Goal: Task Accomplishment & Management: Manage account settings

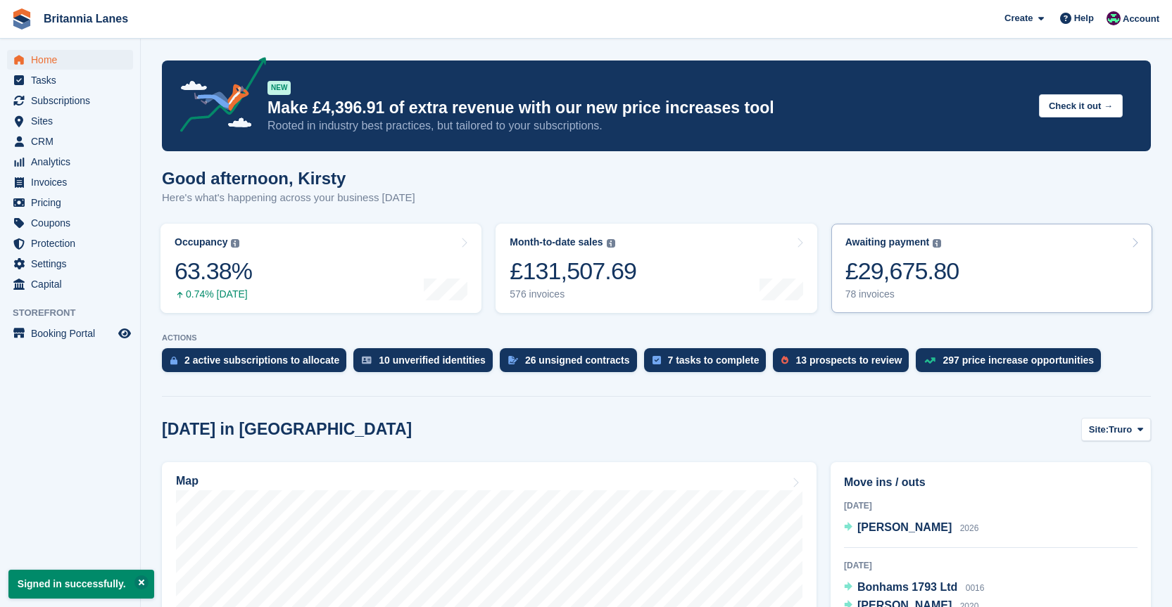
click at [914, 270] on div "£29,675.80" at bounding box center [902, 271] width 114 height 29
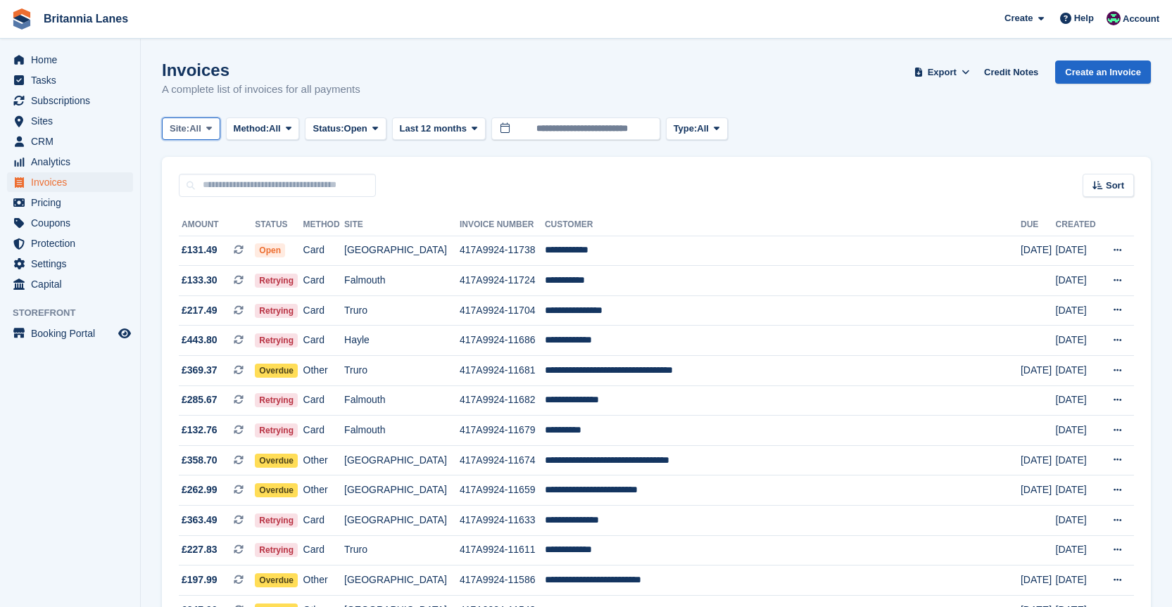
click at [201, 131] on span "All" at bounding box center [195, 129] width 12 height 14
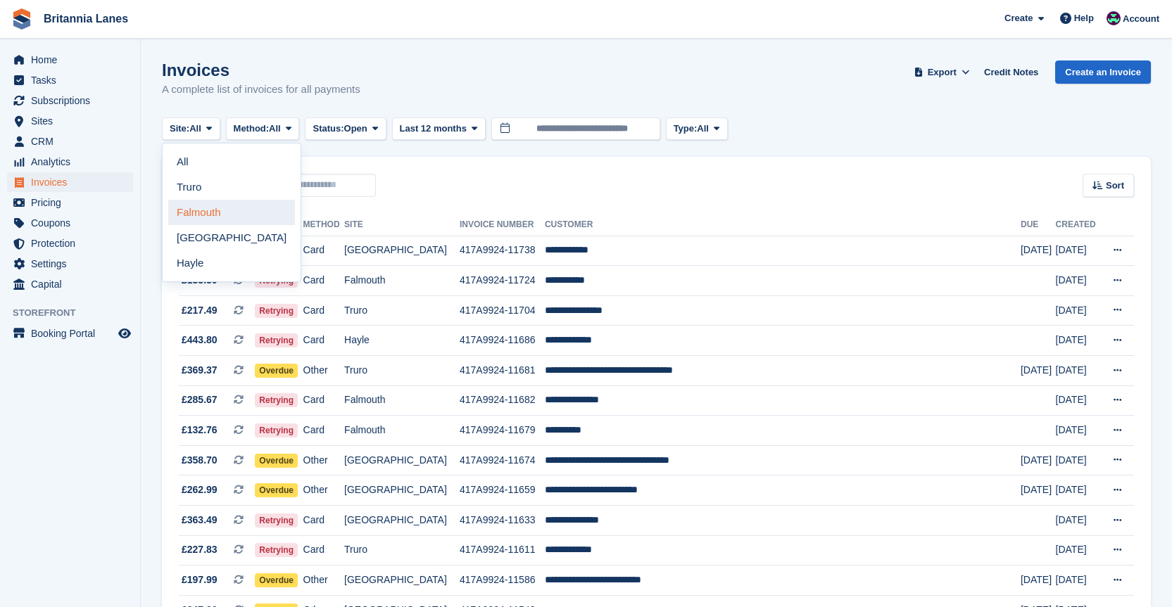
click at [230, 207] on link "Falmouth" at bounding box center [231, 212] width 127 height 25
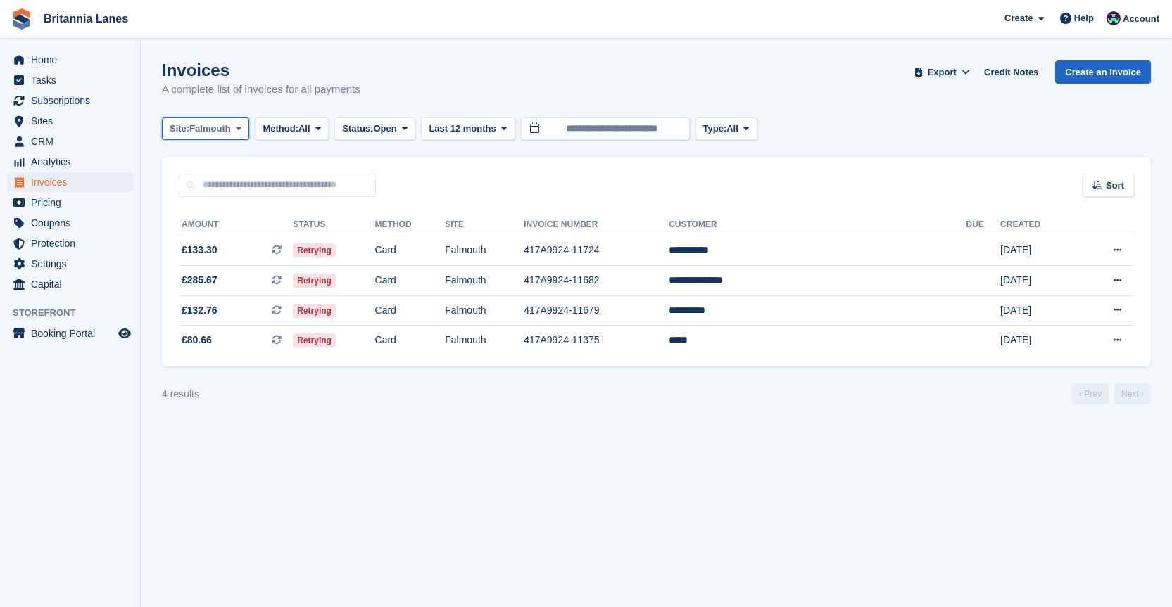
click at [193, 129] on span "Falmouth" at bounding box center [210, 129] width 42 height 14
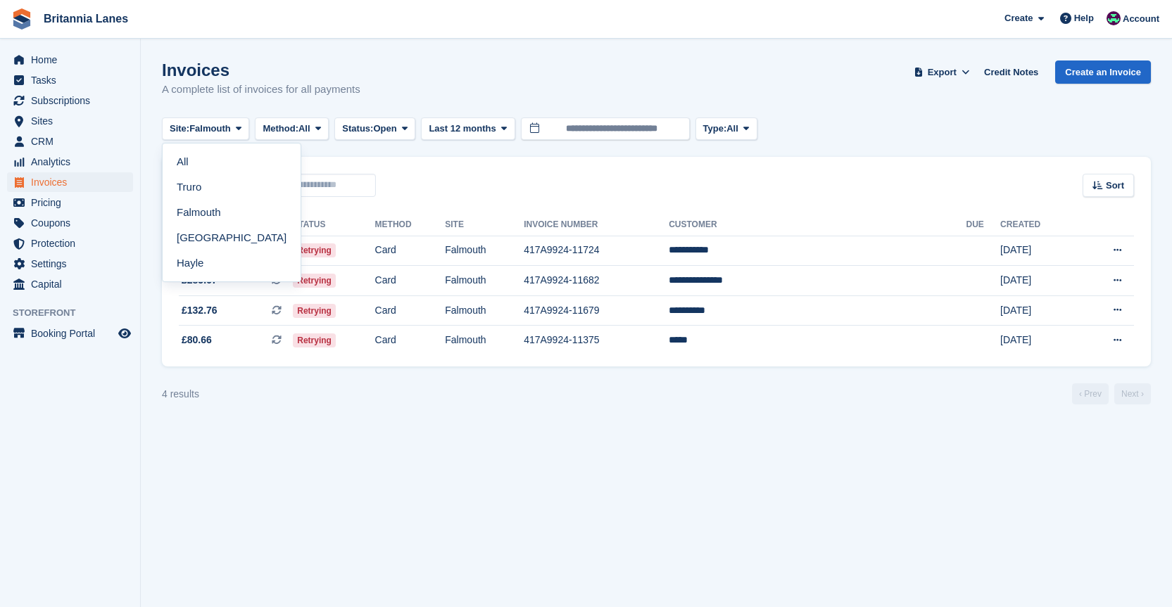
click at [210, 263] on link "Hayle" at bounding box center [231, 263] width 127 height 25
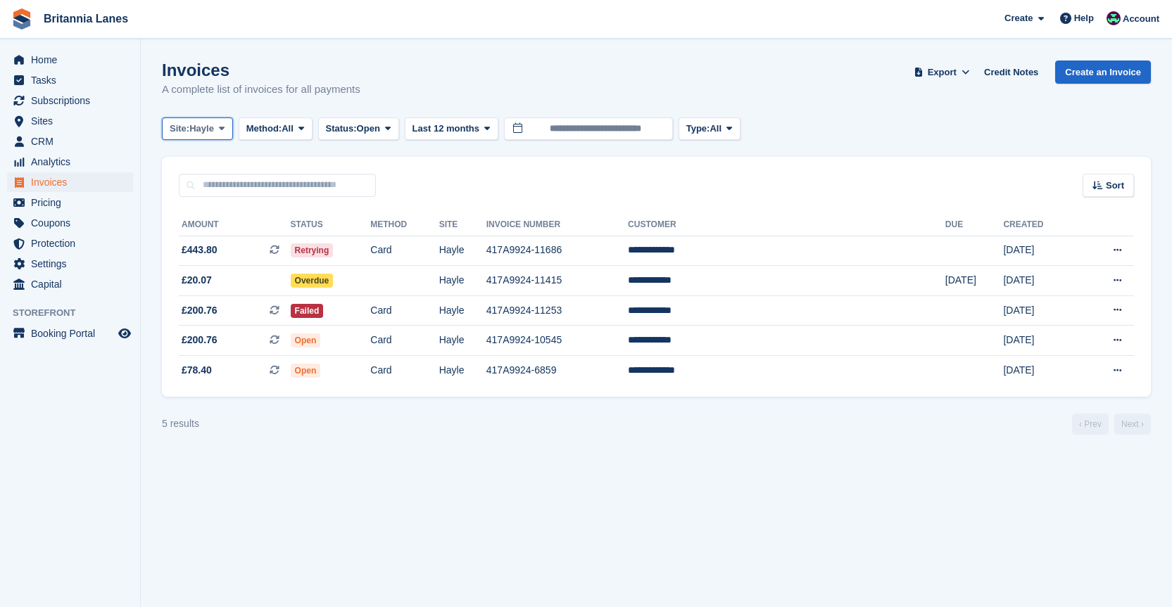
click at [205, 126] on span "Hayle" at bounding box center [201, 129] width 25 height 14
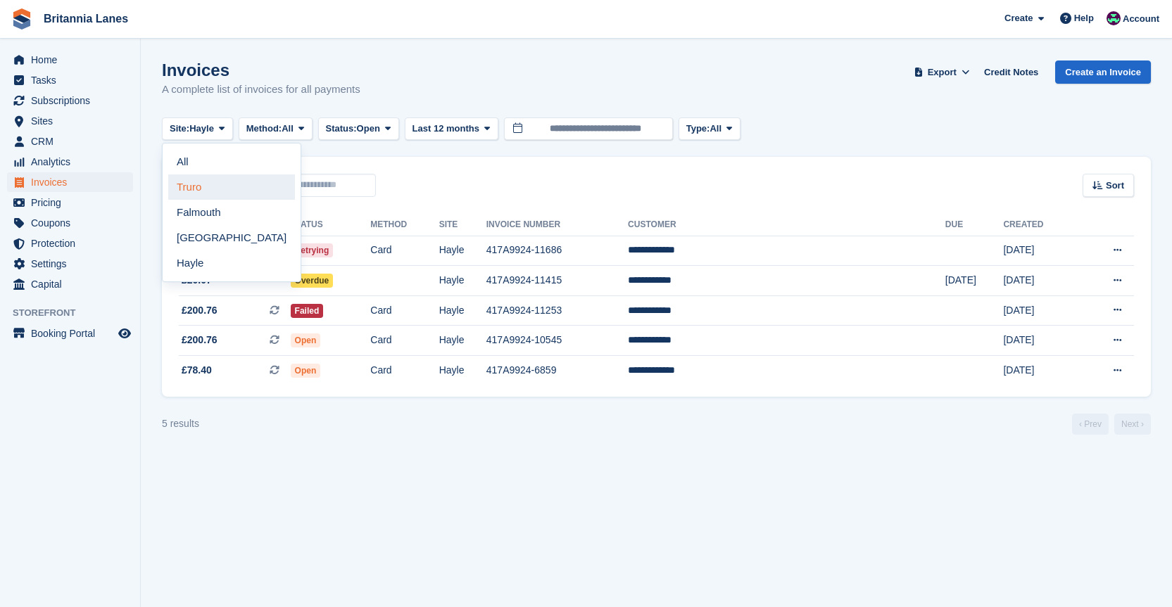
click at [207, 190] on link "Truro" at bounding box center [231, 187] width 127 height 25
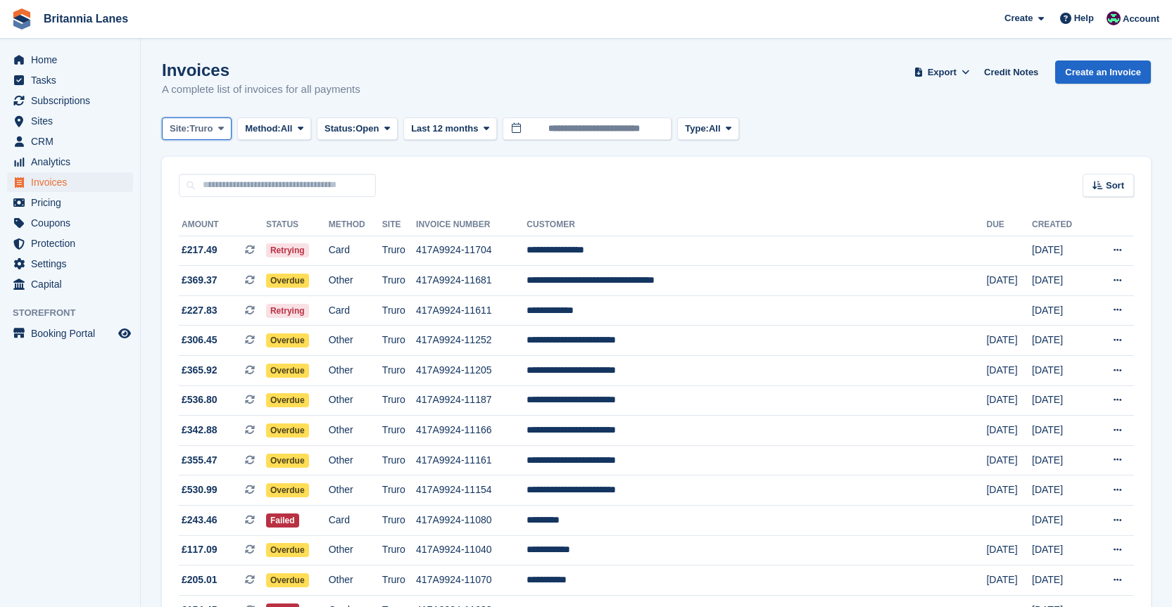
click at [182, 126] on span "Site:" at bounding box center [180, 129] width 20 height 14
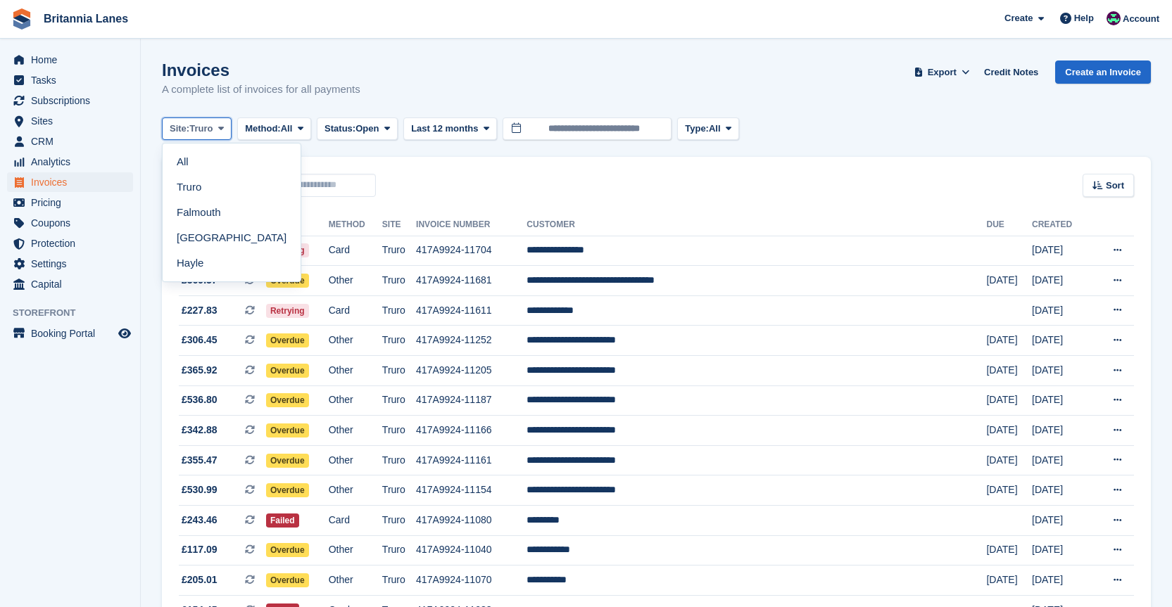
click at [199, 127] on span "Truro" at bounding box center [200, 129] width 23 height 14
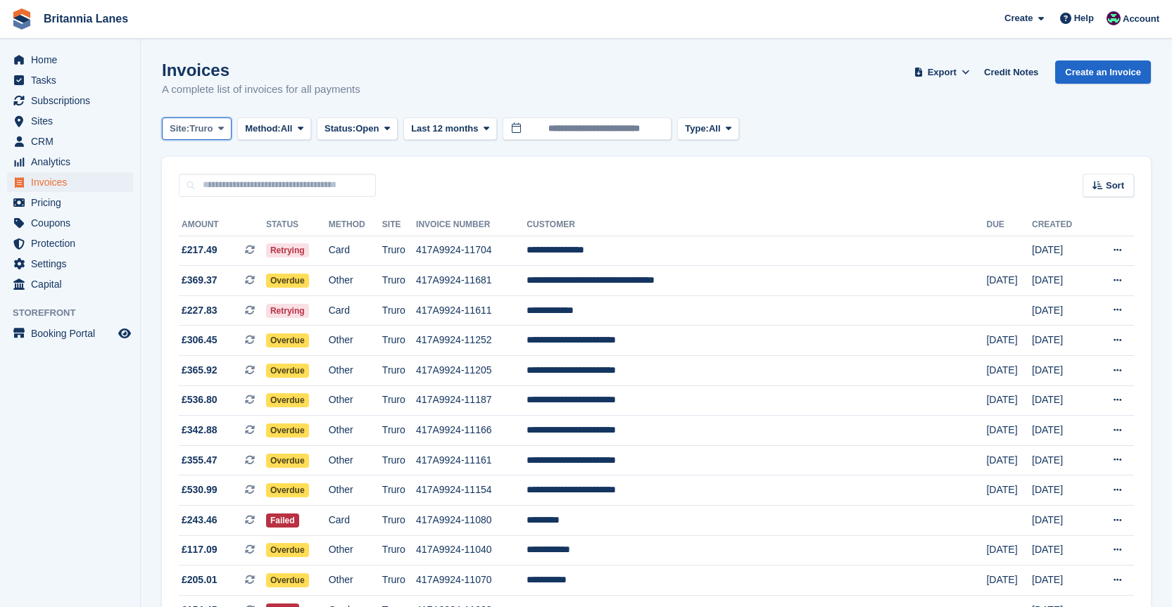
click at [200, 130] on span "Truro" at bounding box center [200, 129] width 23 height 14
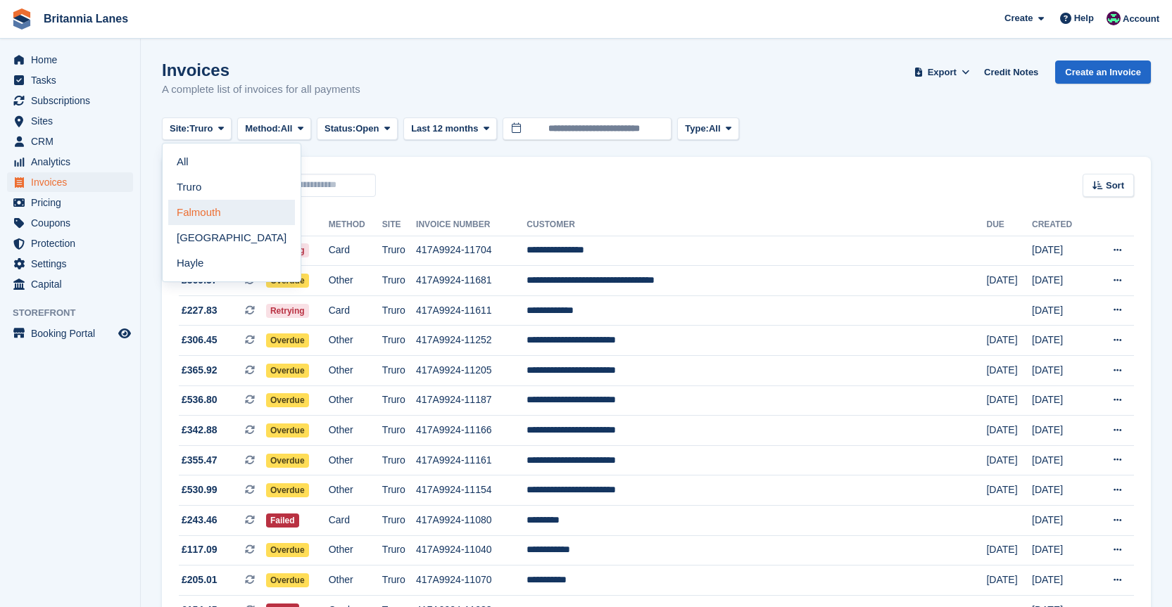
click at [203, 219] on link "Falmouth" at bounding box center [231, 212] width 127 height 25
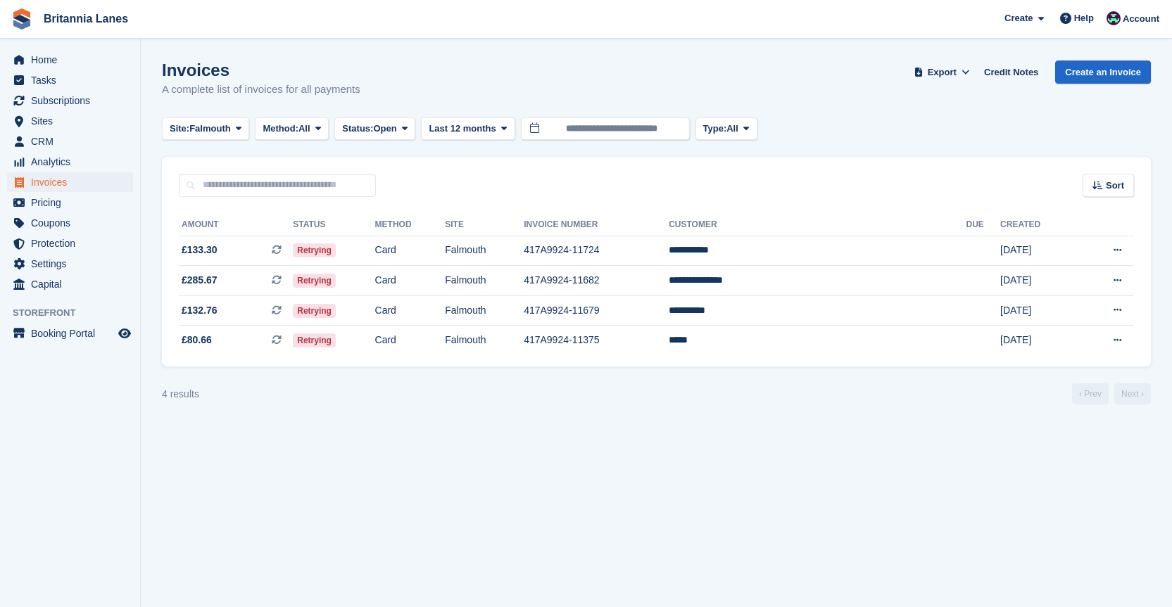
click at [156, 150] on section "Invoices A complete list of invoices for all payments Export Export Invoices Ex…" at bounding box center [656, 303] width 1031 height 607
click at [180, 137] on button "Site: [GEOGRAPHIC_DATA]" at bounding box center [205, 129] width 87 height 23
click at [197, 184] on link "Truro" at bounding box center [231, 187] width 127 height 25
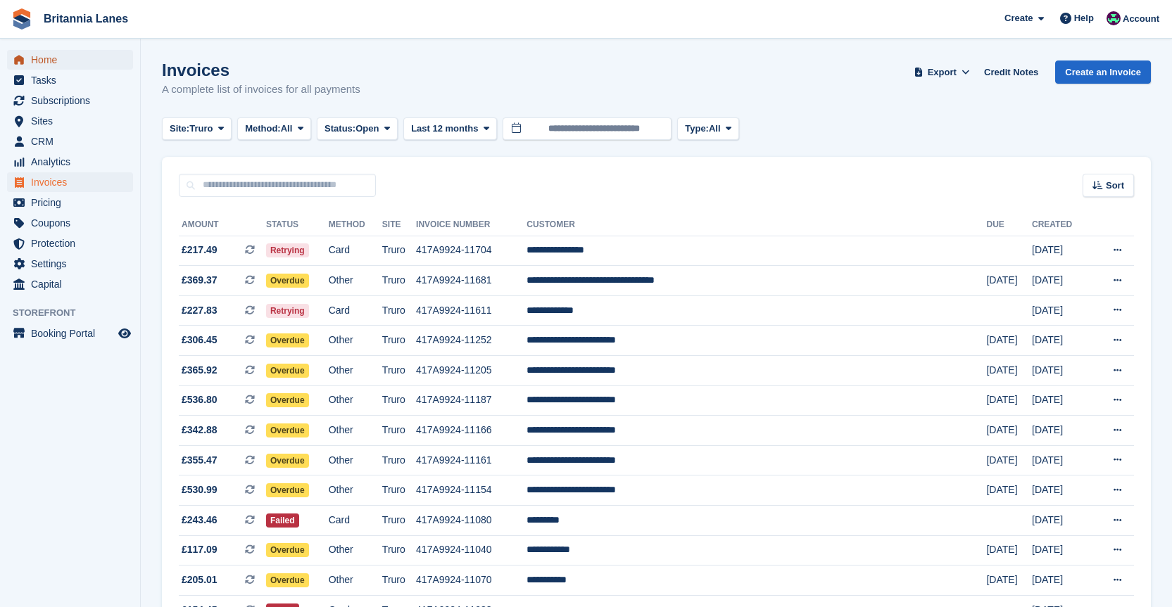
drag, startPoint x: 39, startPoint y: 52, endPoint x: 50, endPoint y: 56, distance: 11.1
click at [39, 52] on span "Home" at bounding box center [73, 60] width 84 height 20
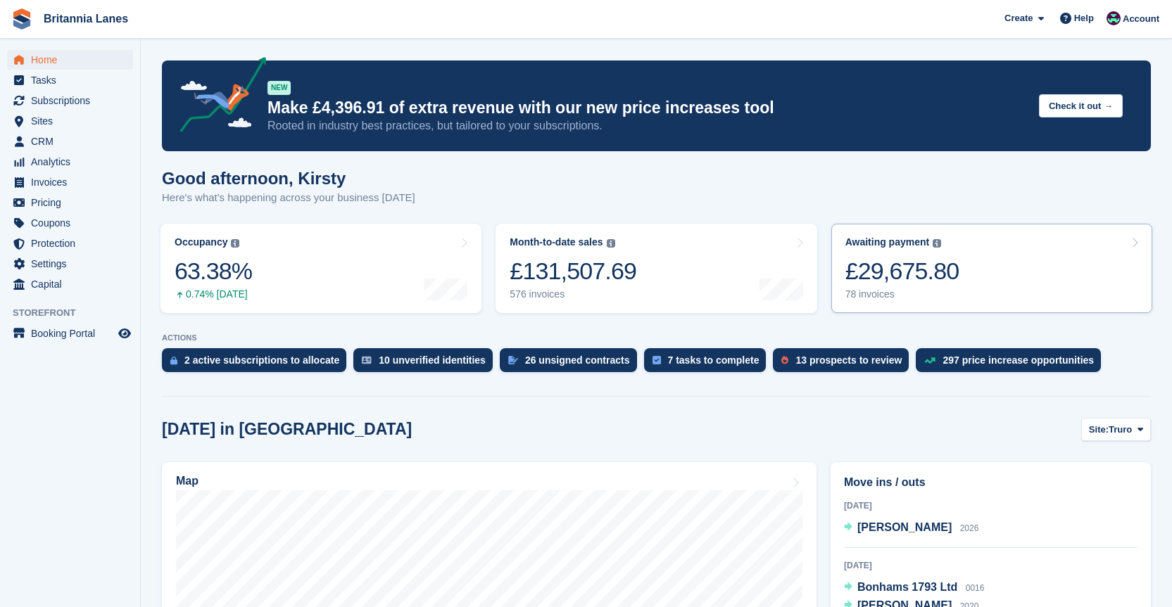
click at [899, 293] on div "78 invoices" at bounding box center [902, 295] width 114 height 12
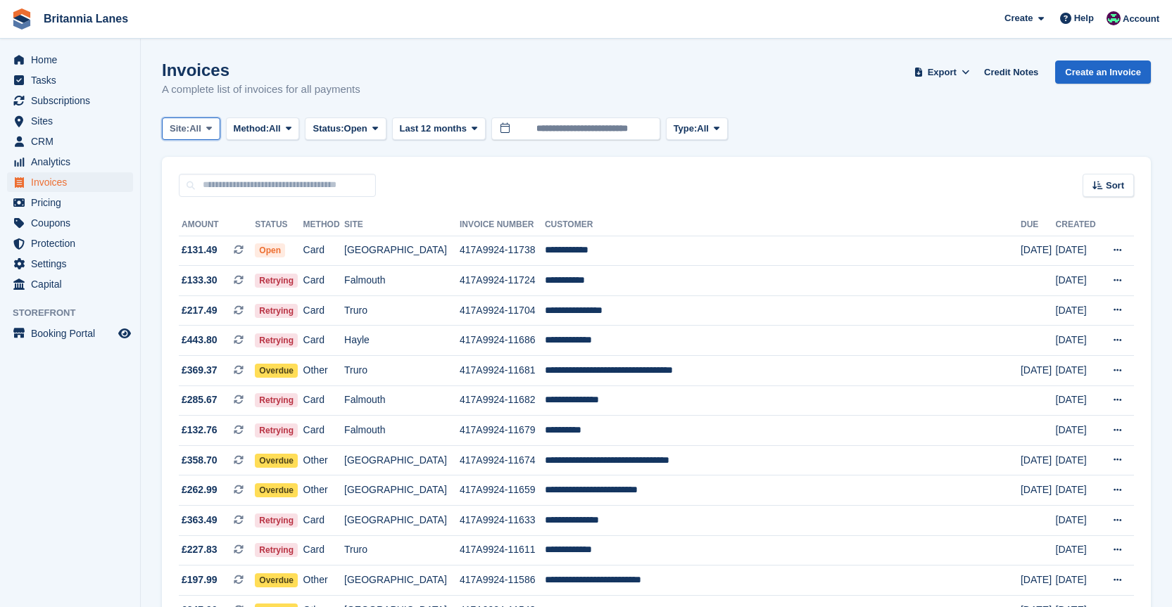
click at [189, 132] on span "Site:" at bounding box center [180, 129] width 20 height 14
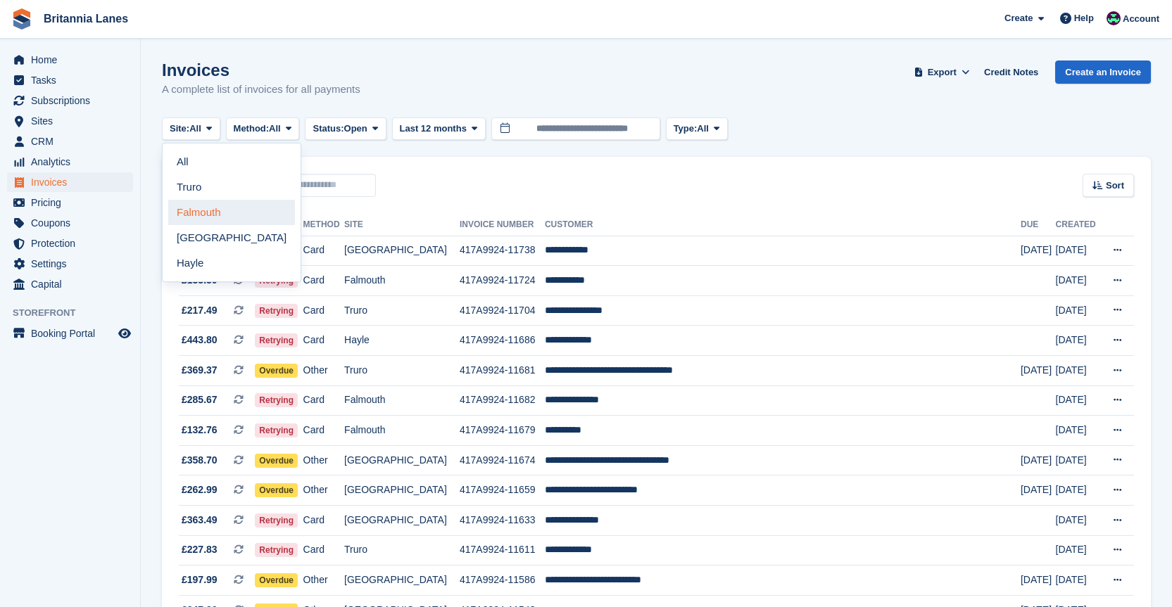
click at [191, 210] on link "Falmouth" at bounding box center [231, 212] width 127 height 25
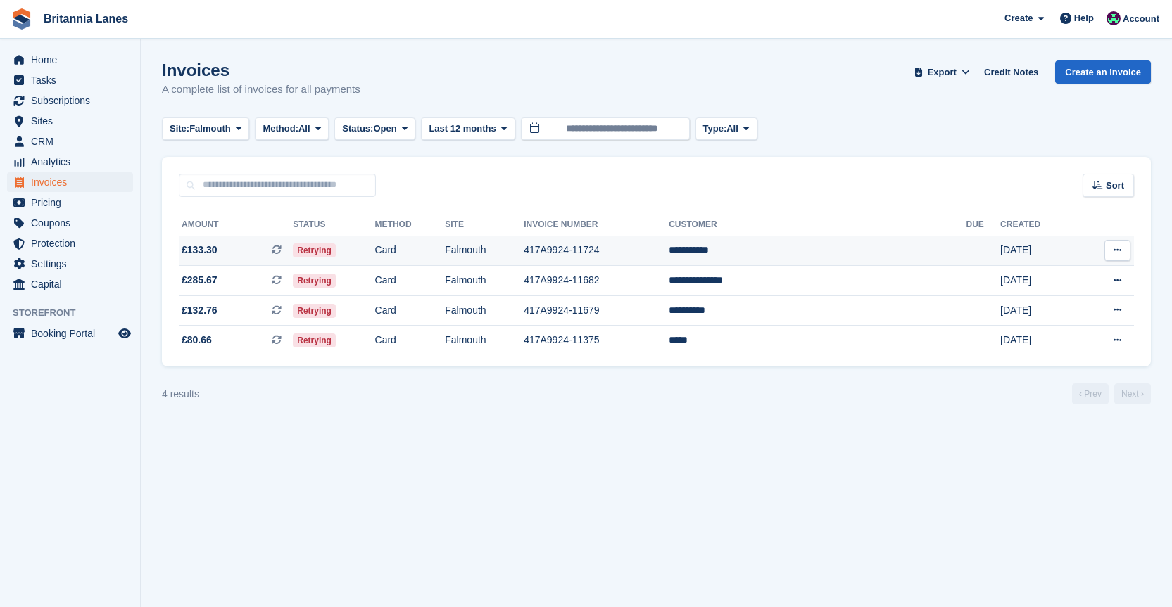
click at [809, 246] on td "**********" at bounding box center [817, 251] width 297 height 30
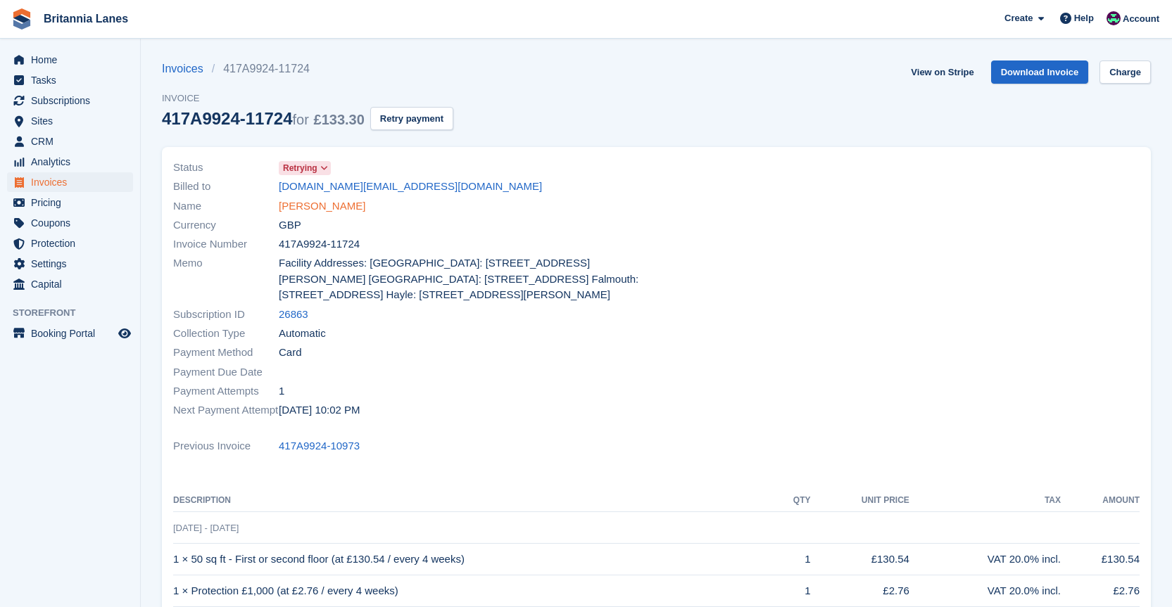
click at [301, 206] on link "[PERSON_NAME]" at bounding box center [322, 206] width 87 height 16
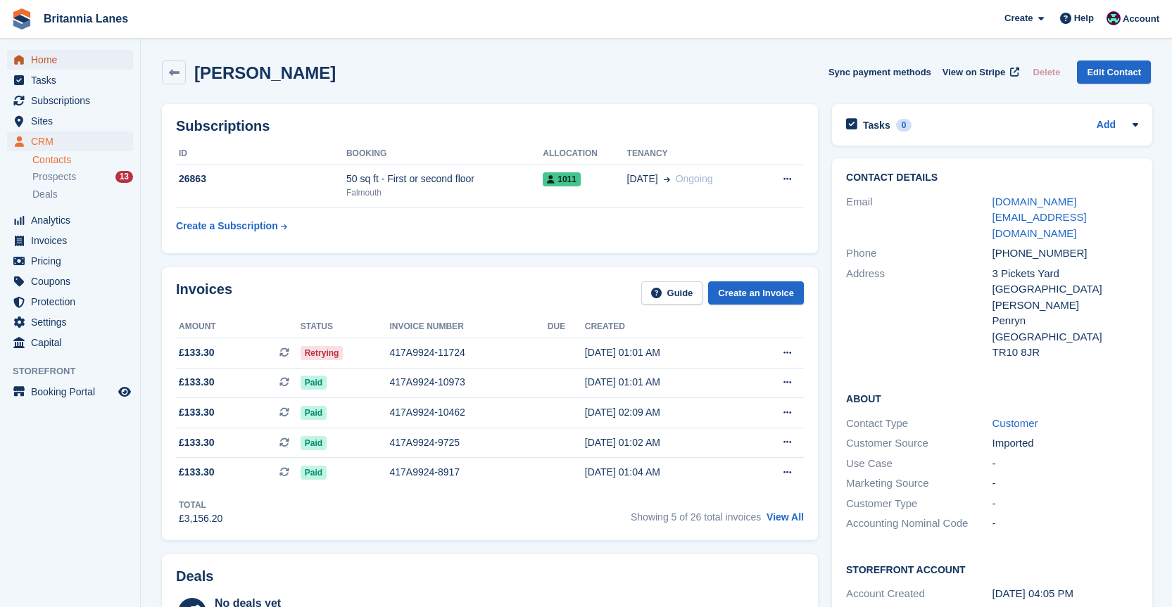
click at [75, 53] on span "Home" at bounding box center [73, 60] width 84 height 20
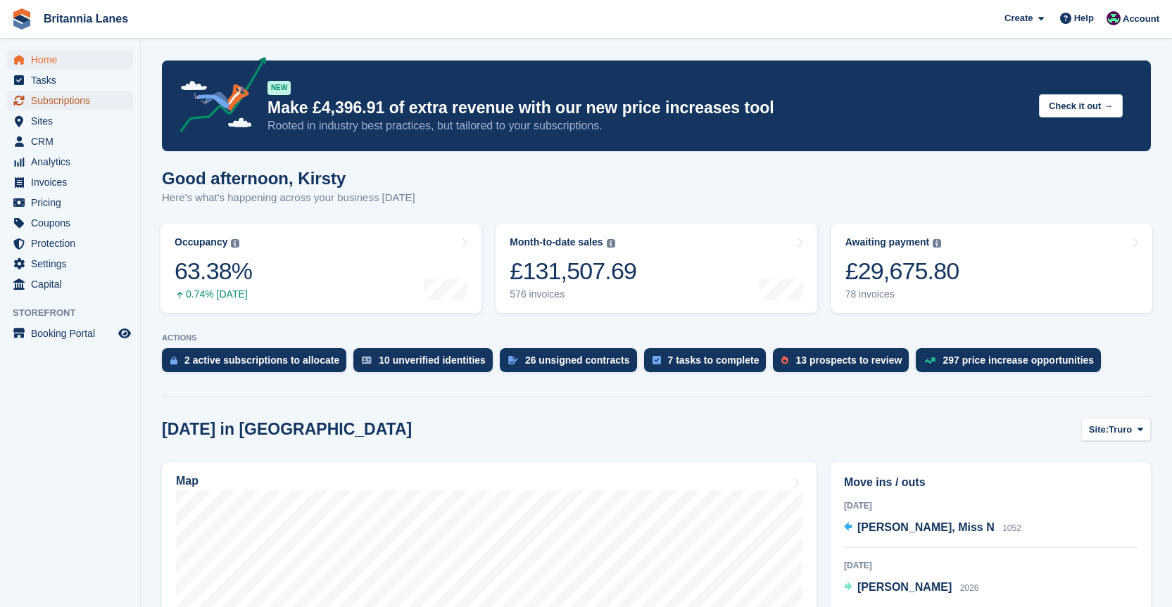
click at [74, 105] on span "Subscriptions" at bounding box center [73, 101] width 84 height 20
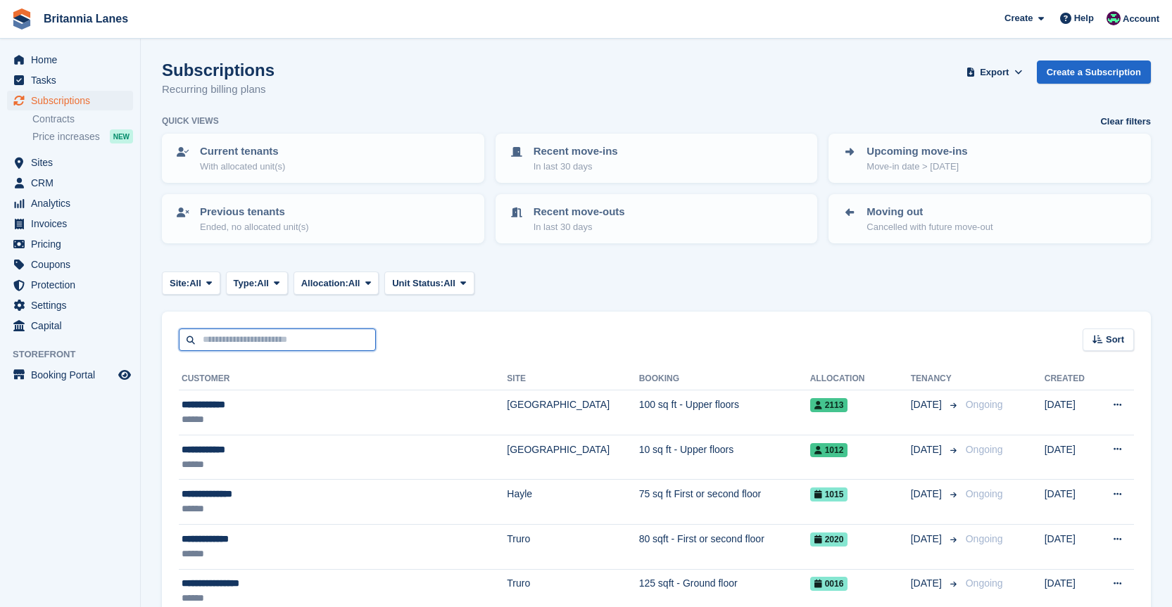
click at [265, 337] on input "text" at bounding box center [277, 340] width 197 height 23
type input "******"
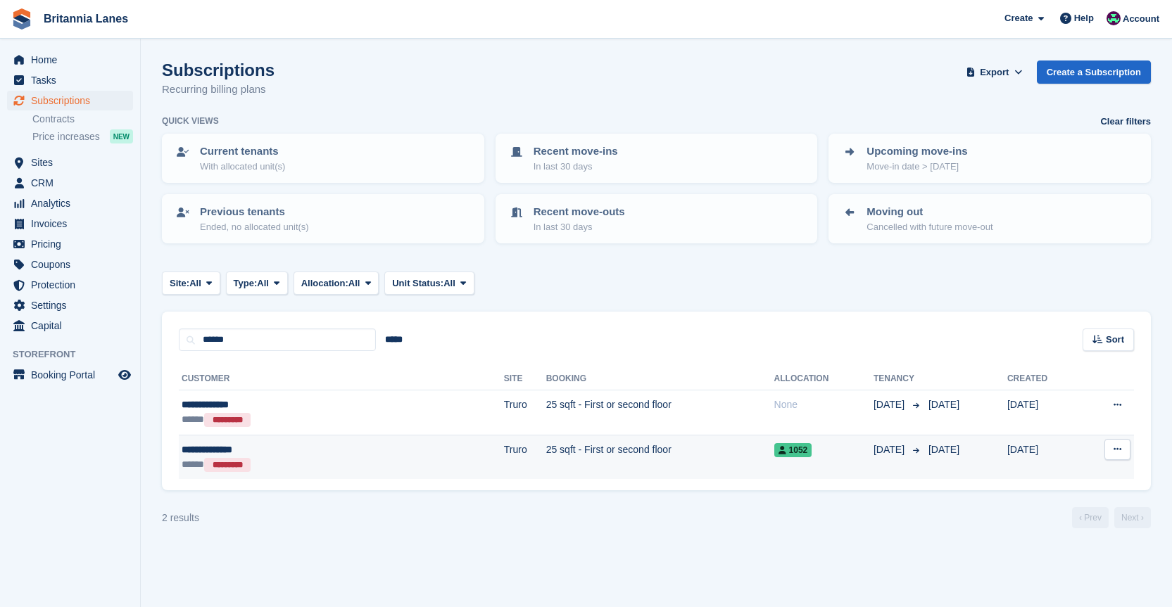
click at [546, 453] on td "25 sqft - First or second floor" at bounding box center [660, 457] width 228 height 44
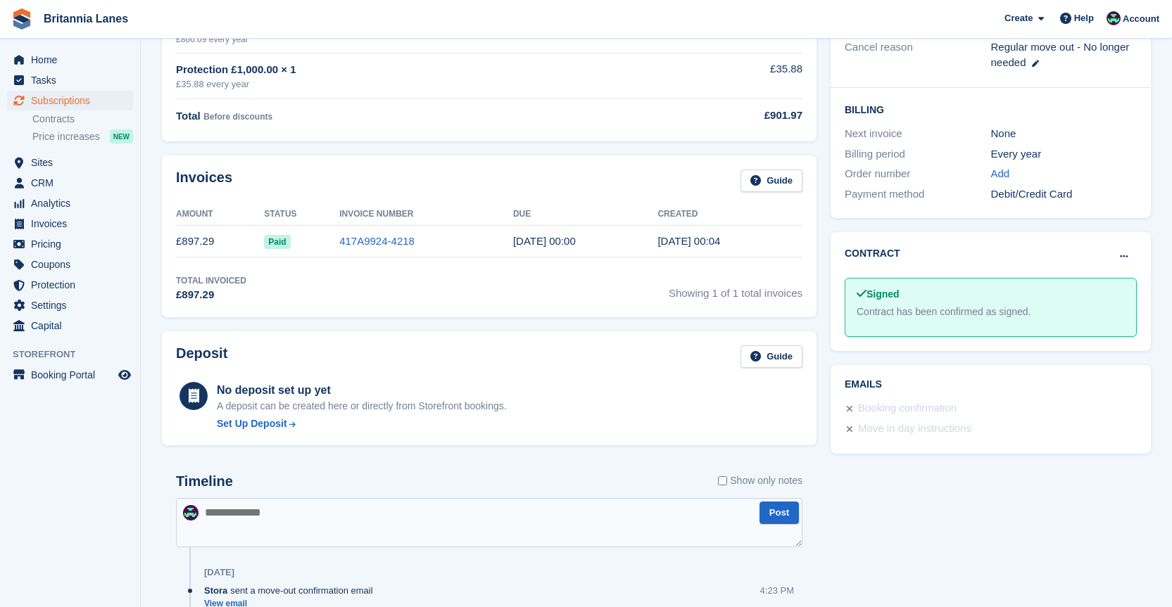
scroll to position [410, 0]
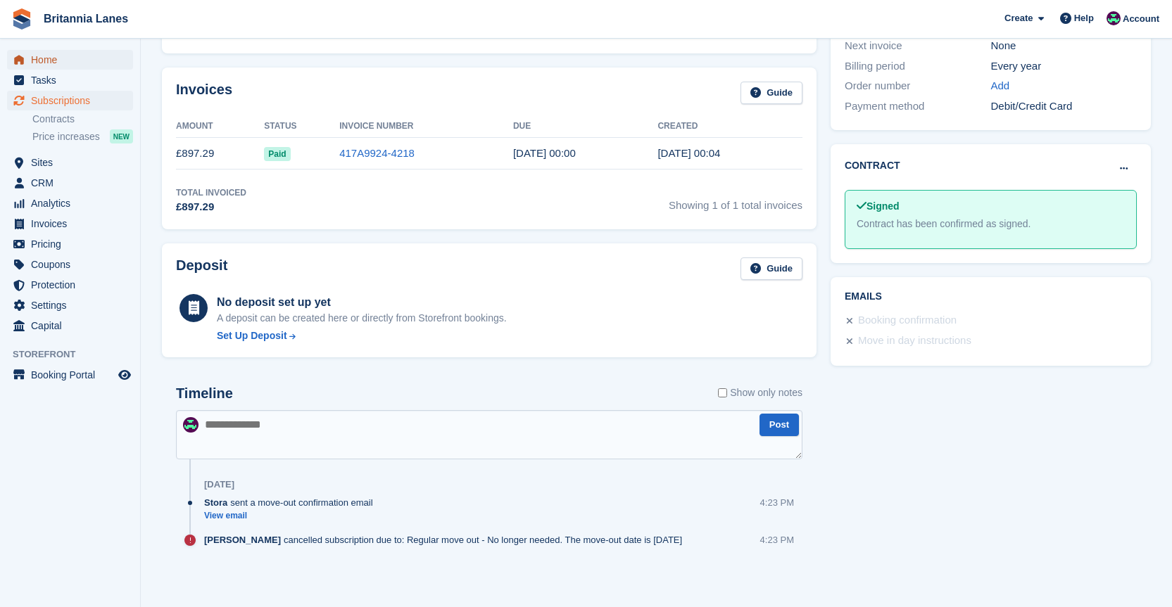
click at [56, 57] on span "Home" at bounding box center [73, 60] width 84 height 20
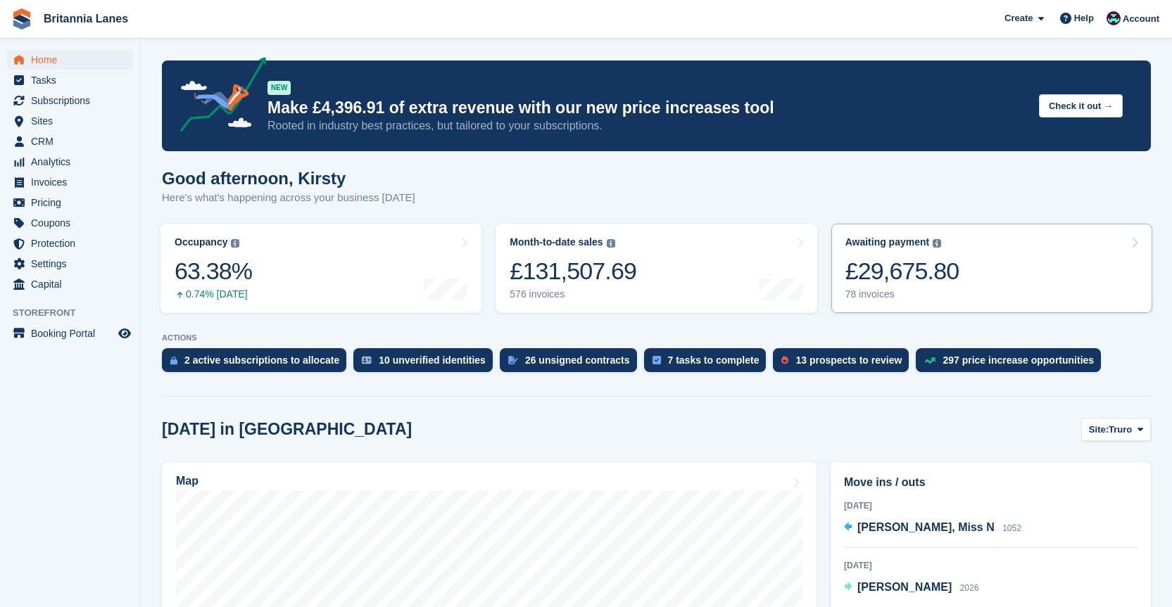
click at [893, 270] on div "£29,675.80" at bounding box center [902, 271] width 114 height 29
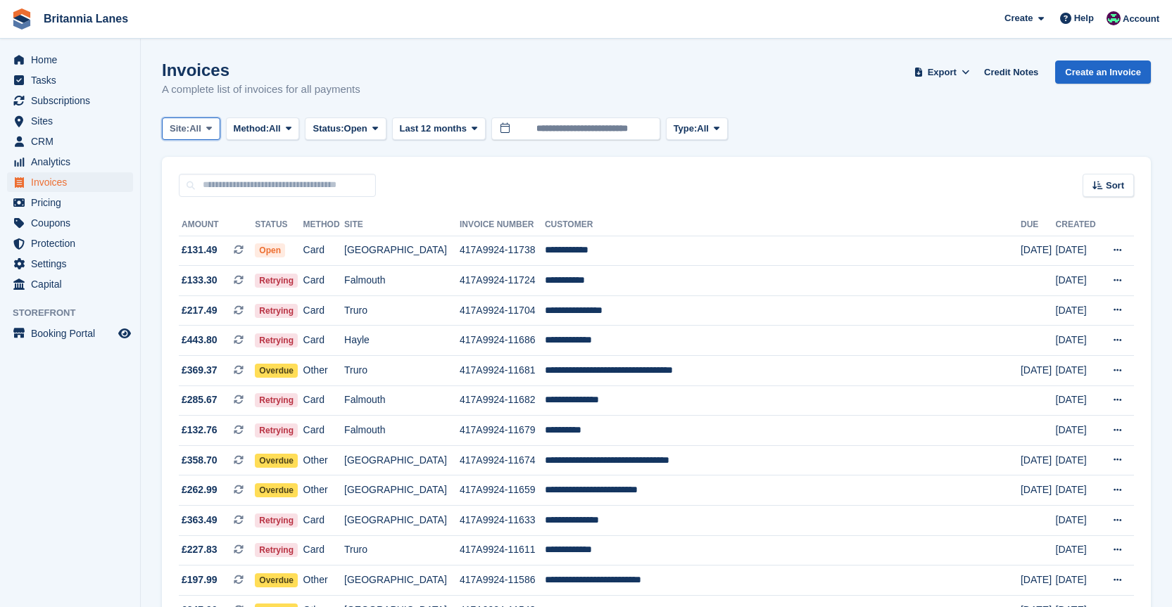
click at [207, 131] on span at bounding box center [208, 128] width 11 height 11
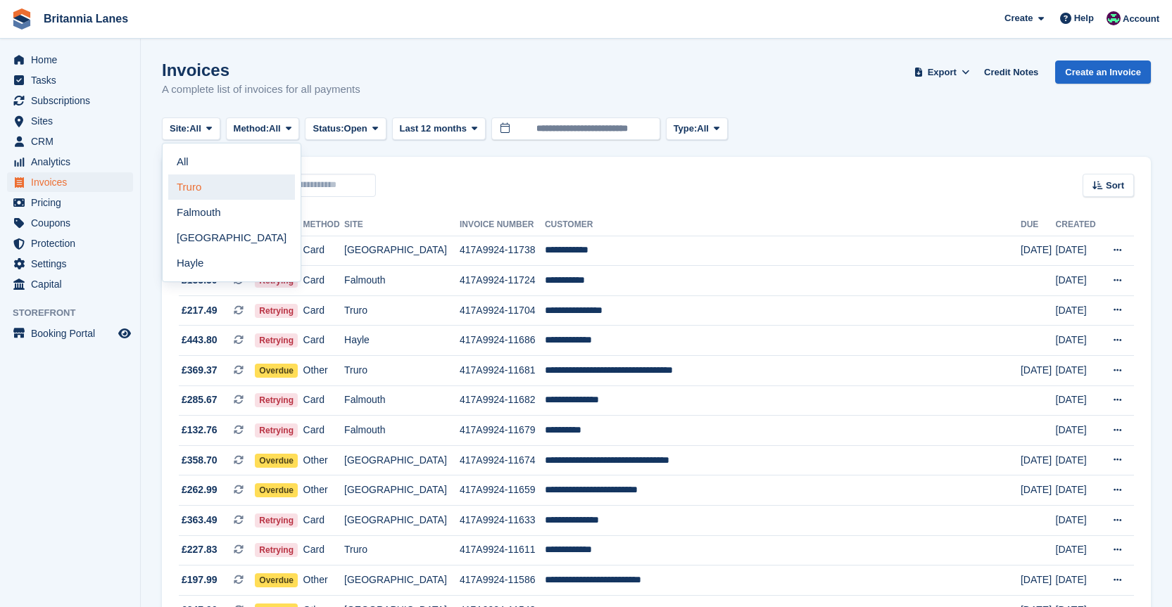
click at [189, 196] on link "Truro" at bounding box center [231, 187] width 127 height 25
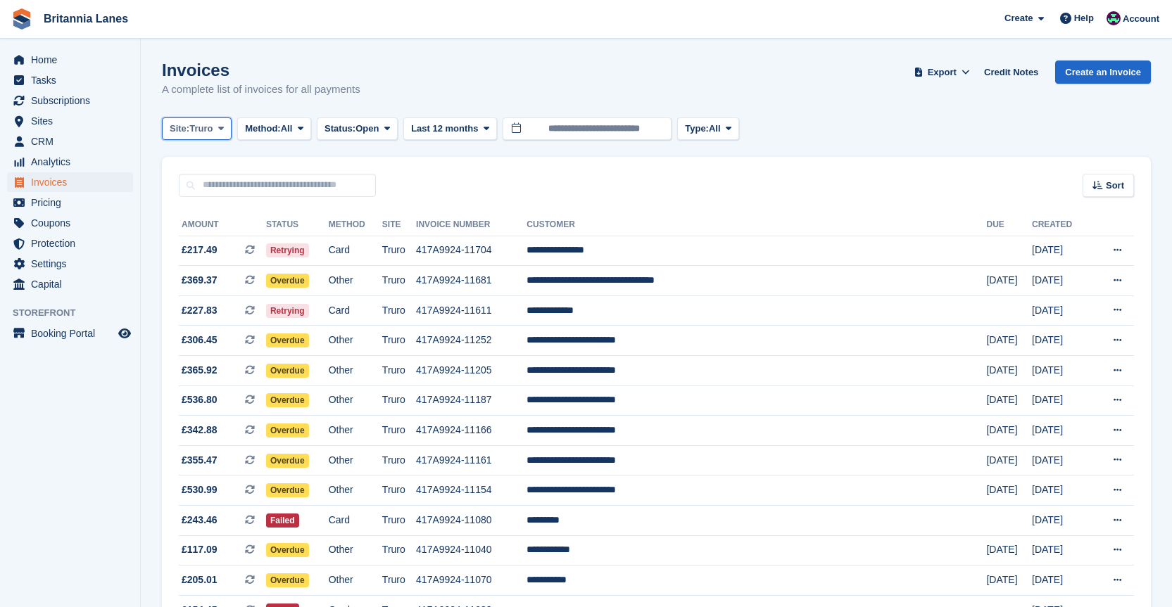
click at [199, 121] on button "Site: Truro" at bounding box center [197, 129] width 70 height 23
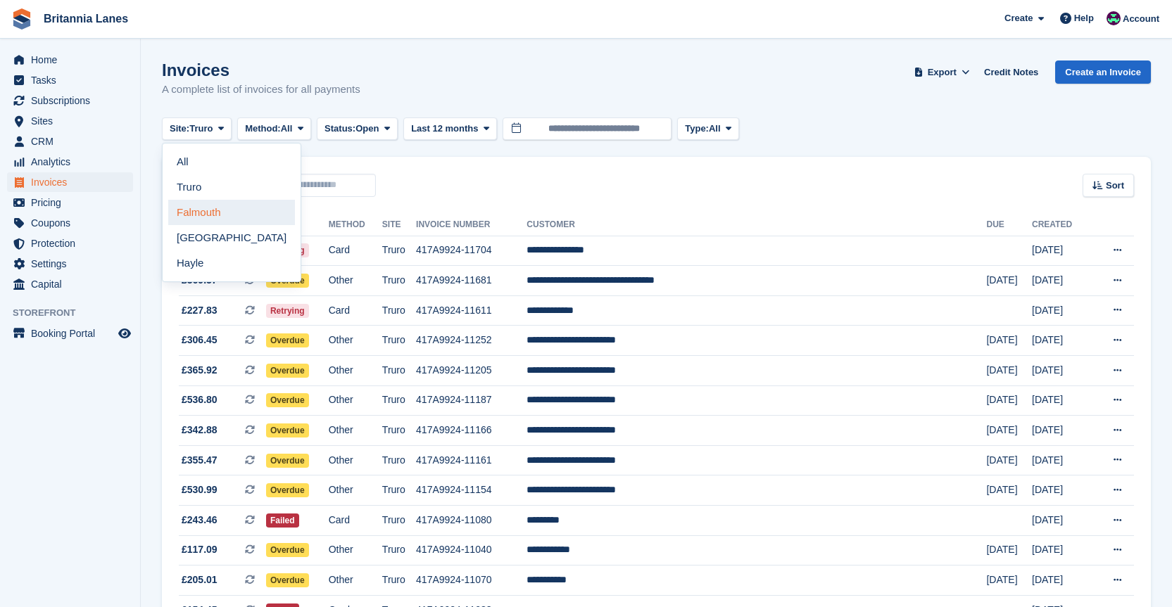
drag, startPoint x: 203, startPoint y: 211, endPoint x: 284, endPoint y: 213, distance: 81.7
click at [203, 210] on link "Falmouth" at bounding box center [231, 212] width 127 height 25
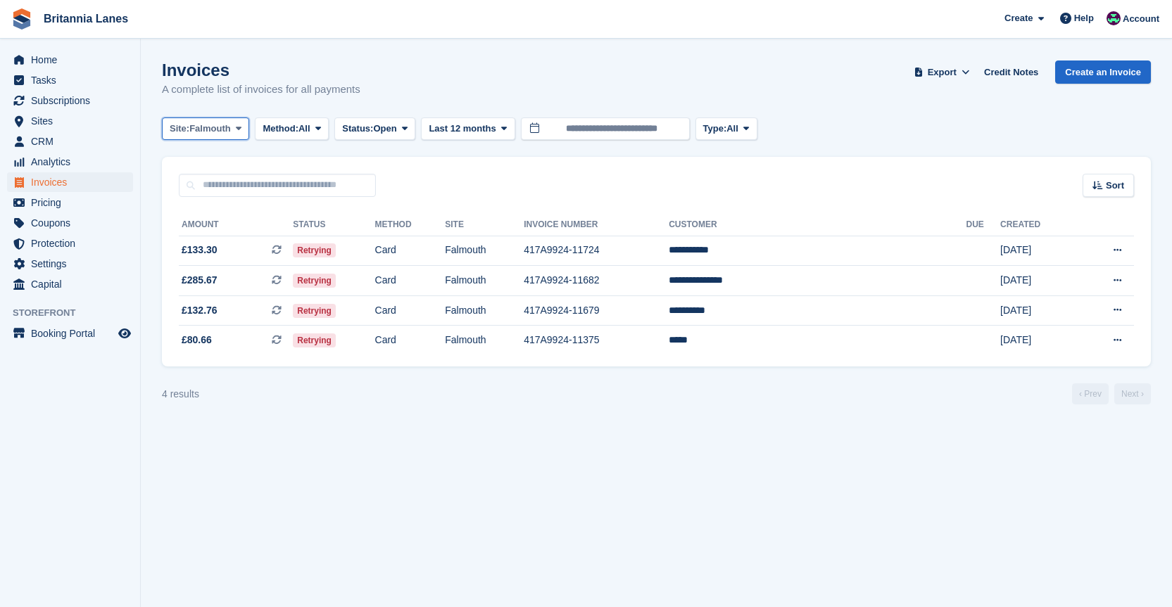
click at [212, 119] on button "Site: Falmouth" at bounding box center [205, 129] width 87 height 23
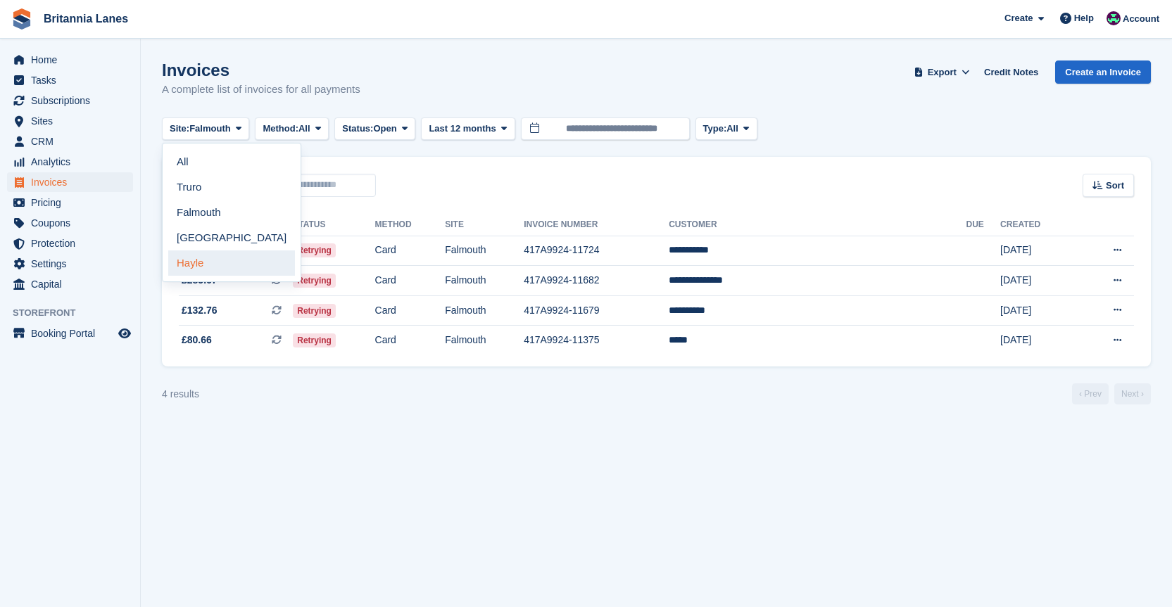
click at [201, 265] on link "Hayle" at bounding box center [231, 263] width 127 height 25
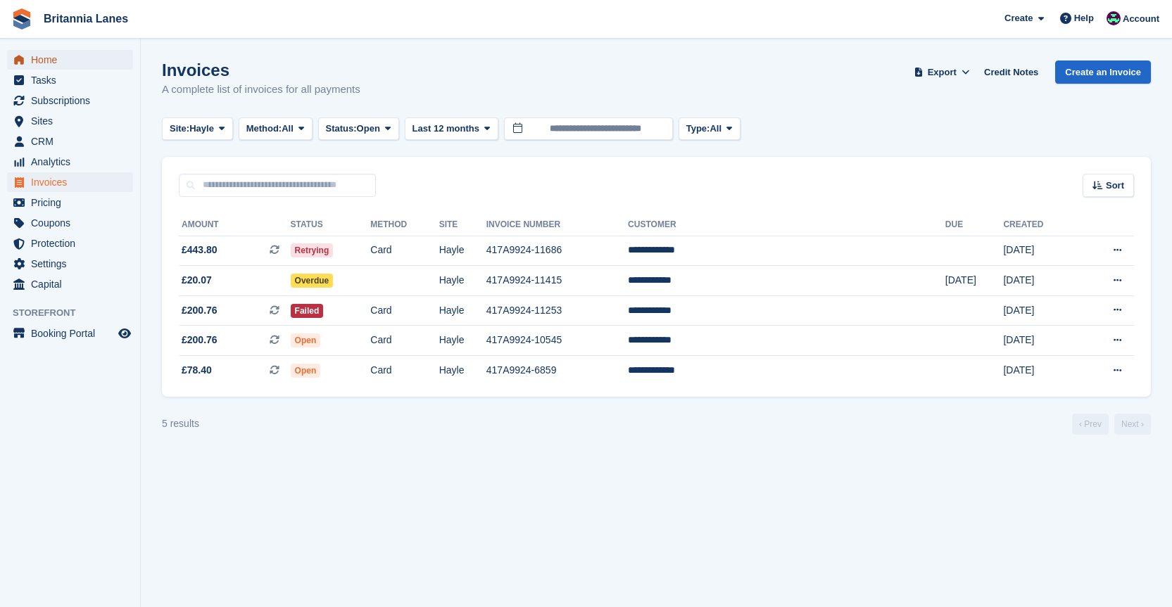
click at [34, 51] on span "Home" at bounding box center [73, 60] width 84 height 20
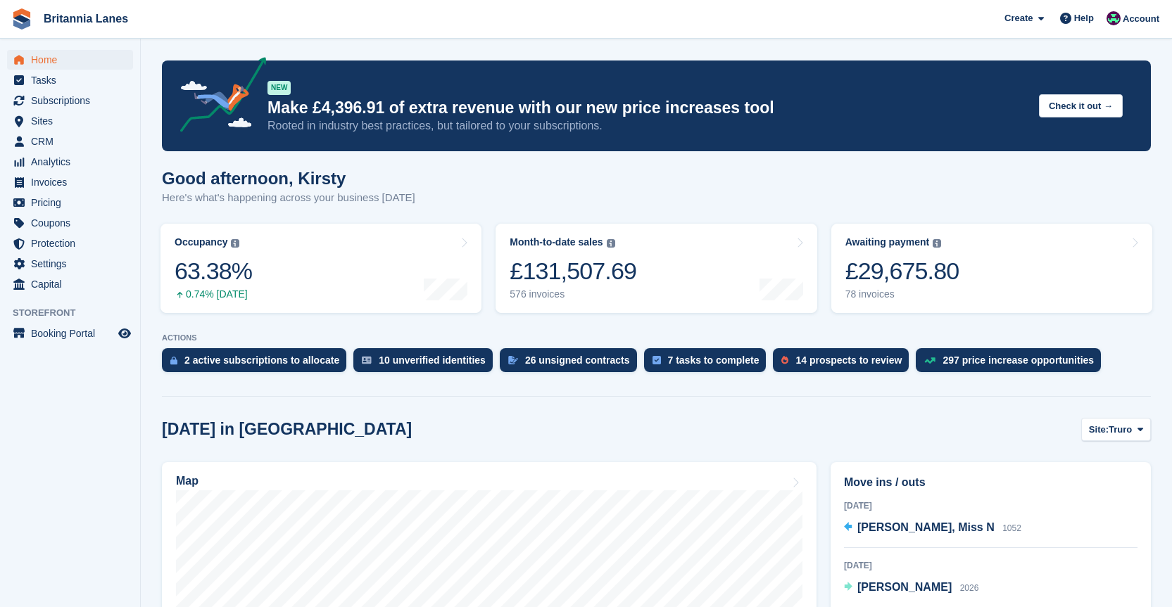
scroll to position [141, 0]
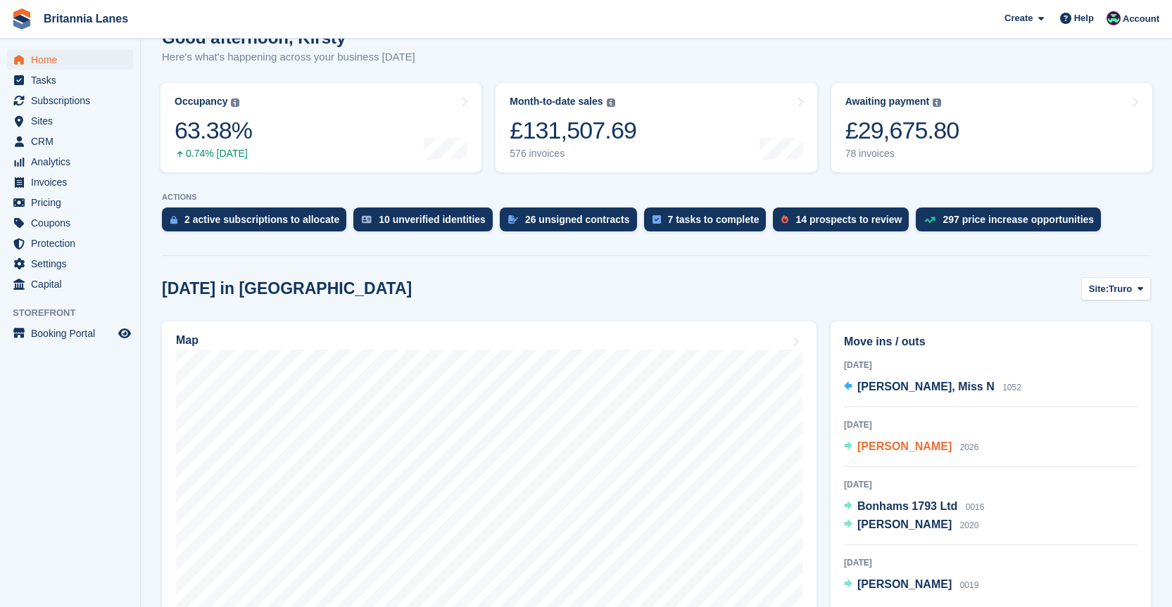
click at [887, 451] on span "Lolita Biondi" at bounding box center [904, 447] width 94 height 12
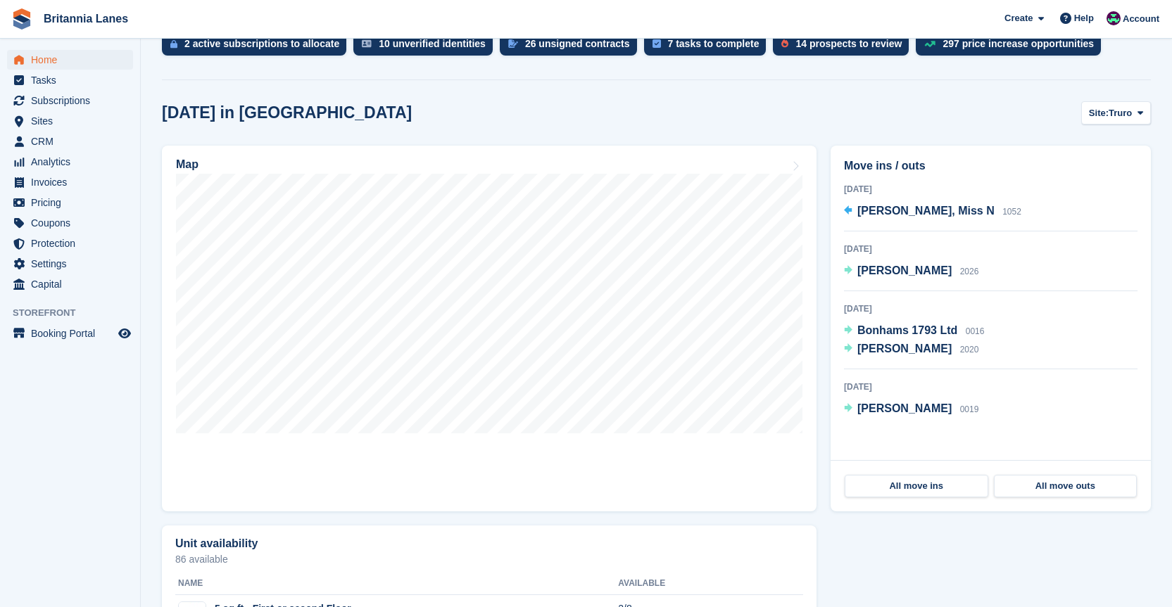
scroll to position [352, 0]
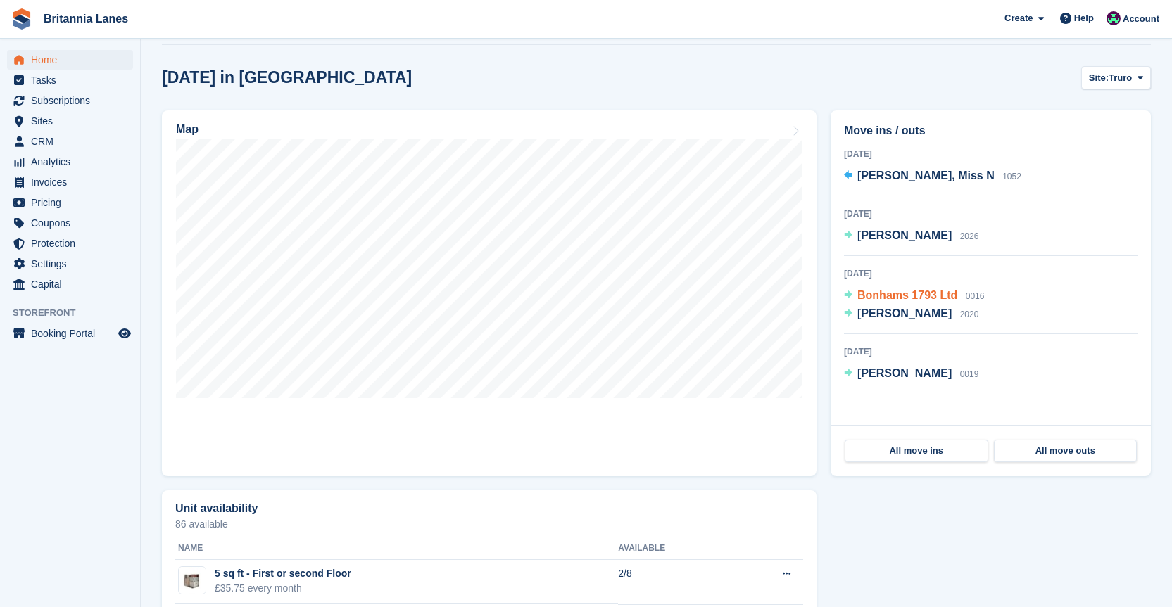
click at [926, 293] on span "Bonhams 1793 Ltd" at bounding box center [907, 295] width 100 height 12
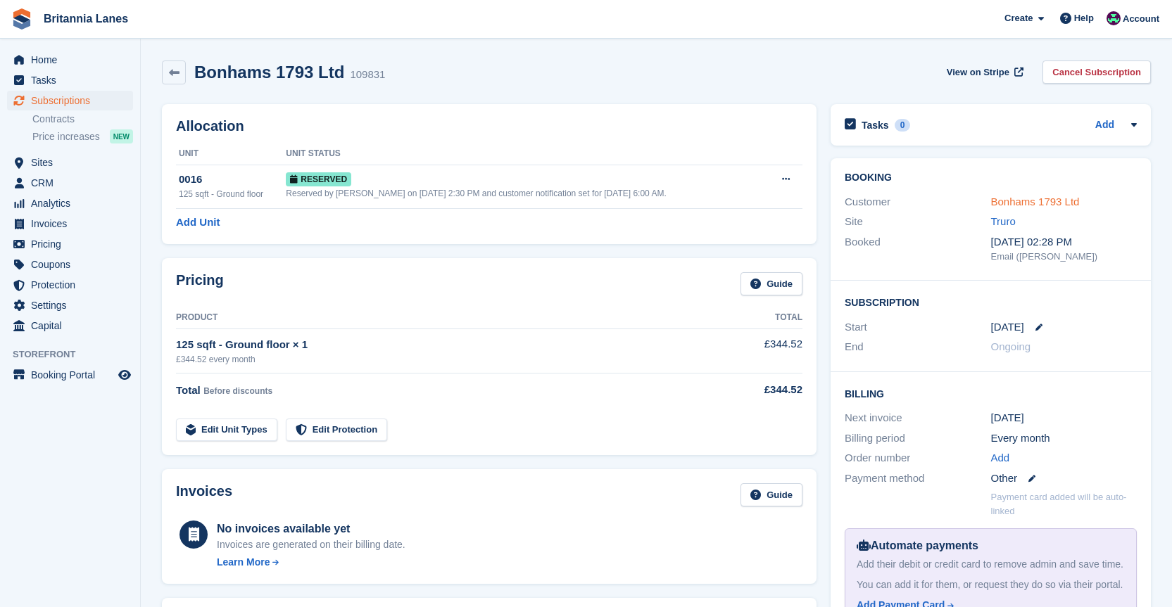
click at [1055, 201] on link "Bonhams 1793 Ltd" at bounding box center [1035, 202] width 89 height 12
drag, startPoint x: 73, startPoint y: 61, endPoint x: 161, endPoint y: 70, distance: 88.5
click at [72, 60] on span "Home" at bounding box center [73, 60] width 84 height 20
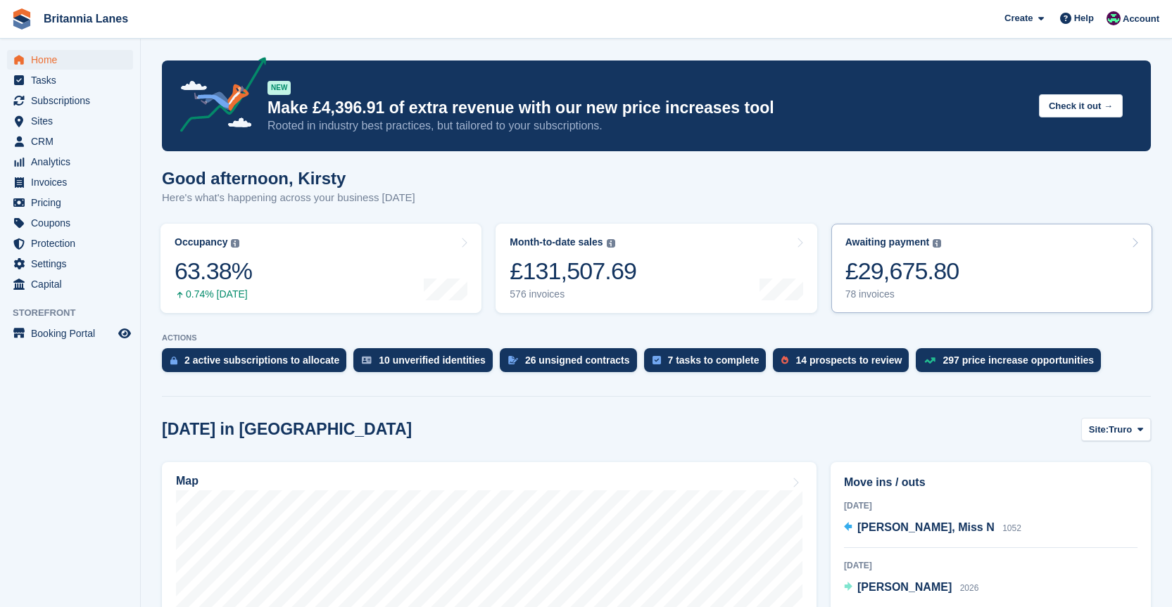
click at [918, 272] on div "£29,675.80" at bounding box center [902, 271] width 114 height 29
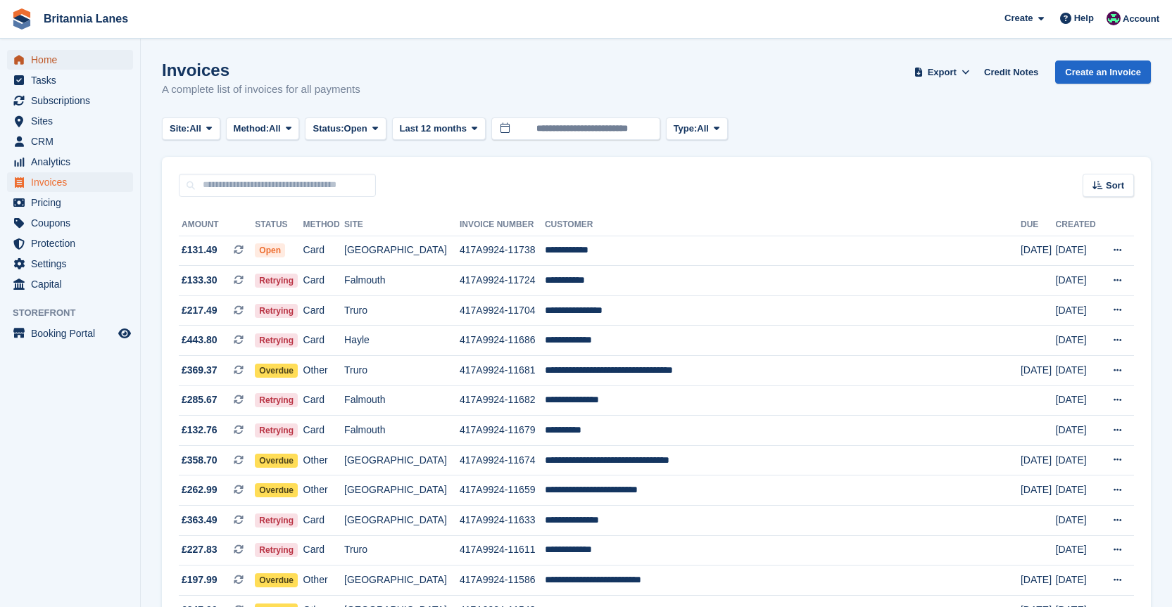
click at [82, 57] on span "Home" at bounding box center [73, 60] width 84 height 20
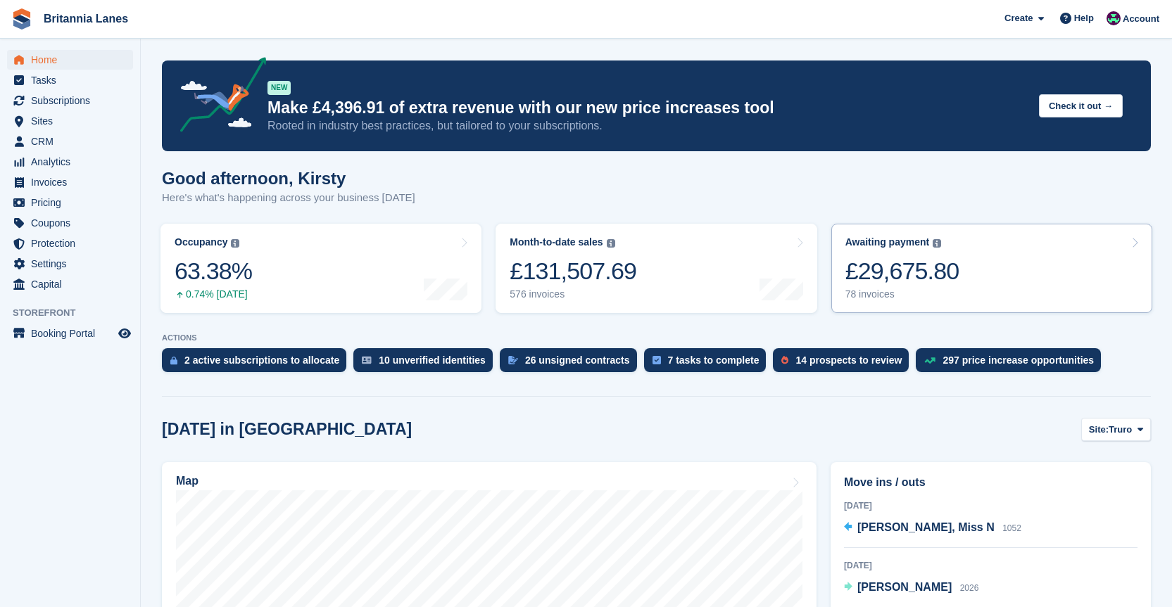
click at [895, 298] on div "78 invoices" at bounding box center [902, 295] width 114 height 12
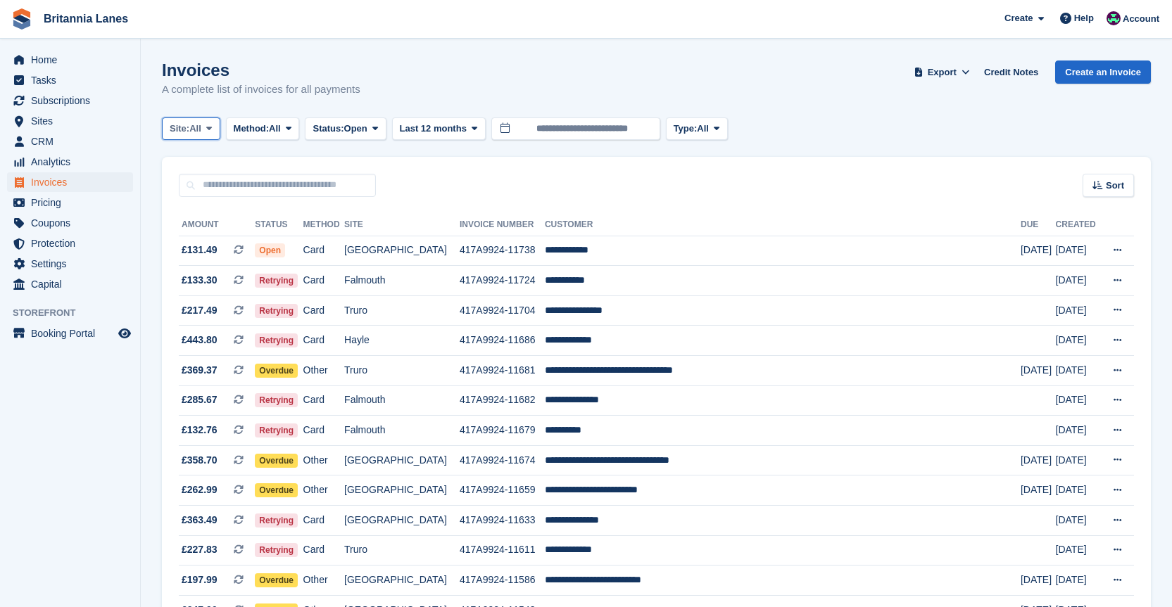
click at [182, 133] on span "Site:" at bounding box center [180, 129] width 20 height 14
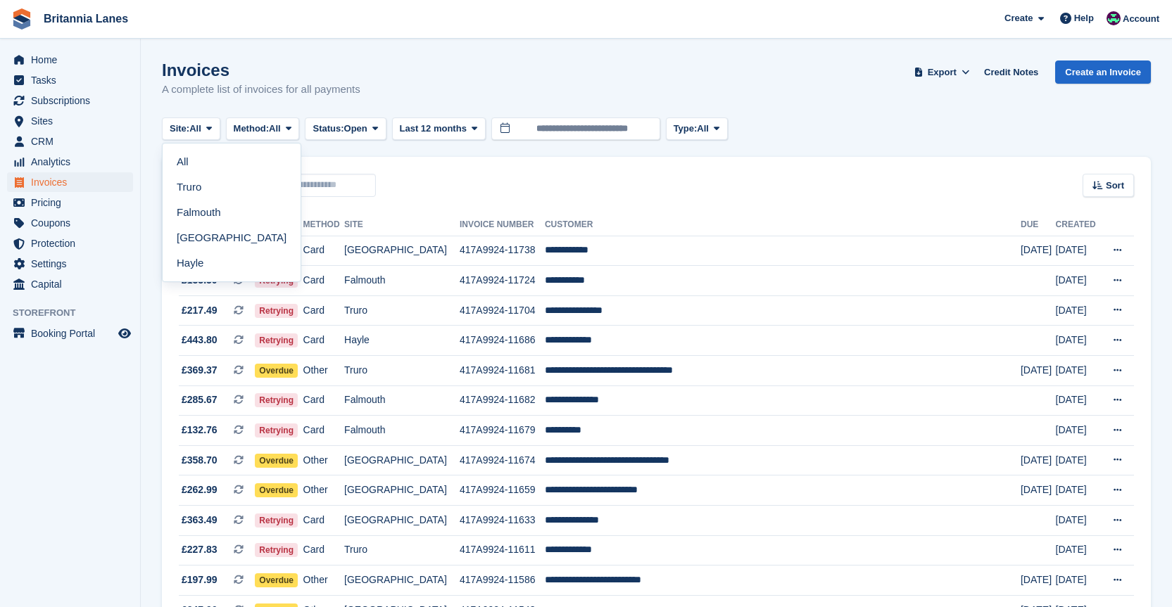
drag, startPoint x: 194, startPoint y: 207, endPoint x: 216, endPoint y: 196, distance: 24.2
click at [193, 207] on link "Falmouth" at bounding box center [231, 212] width 127 height 25
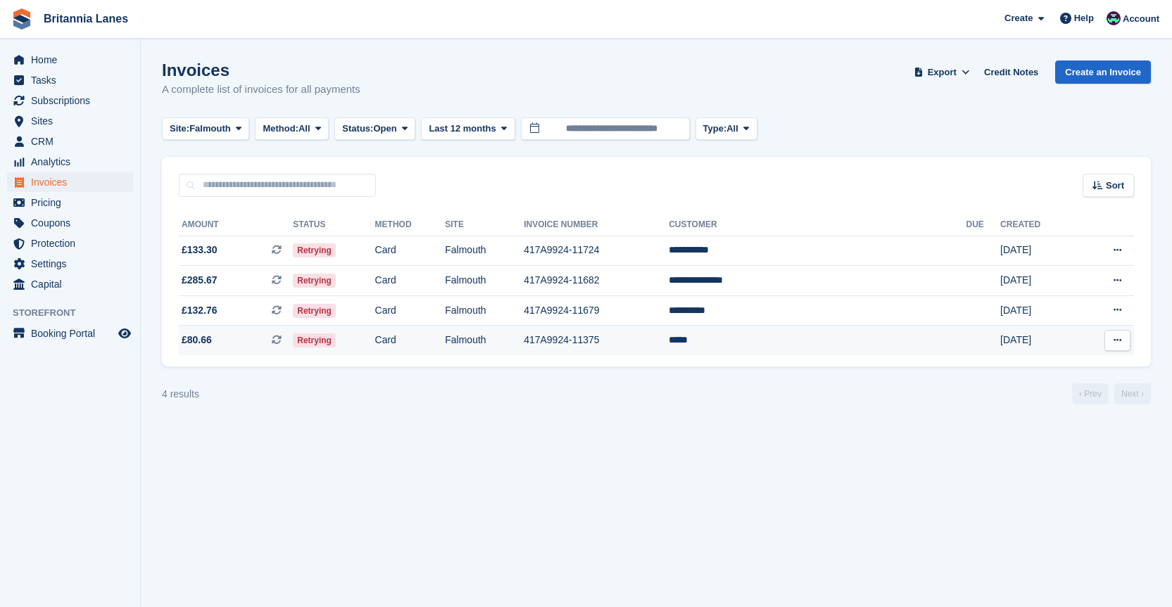
click at [662, 341] on td "417A9924-11375" at bounding box center [596, 341] width 145 height 30
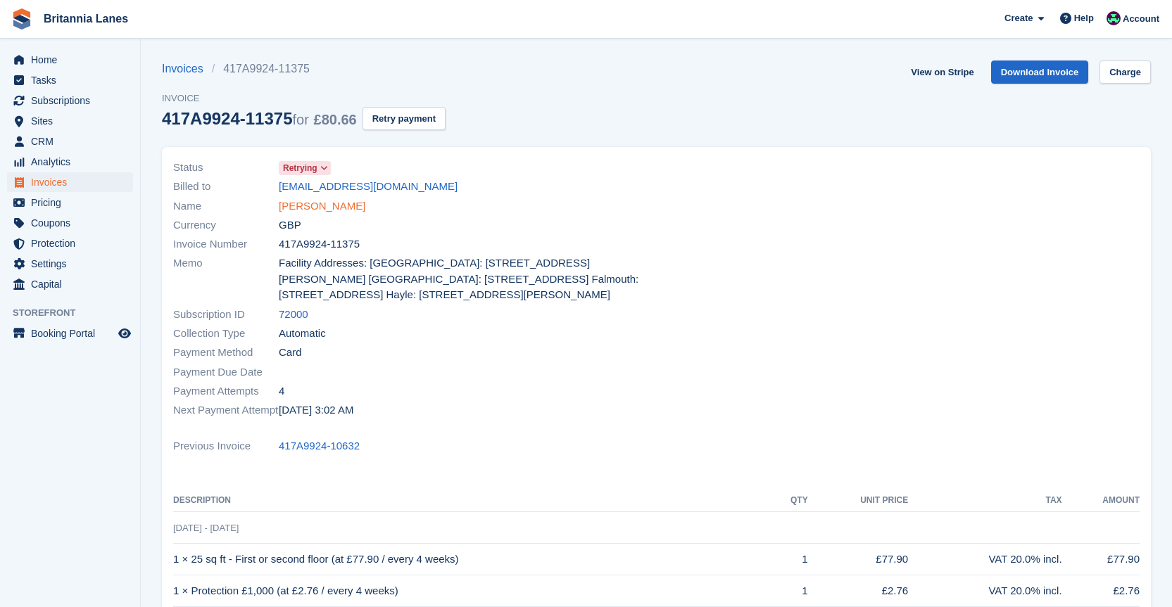
click at [294, 208] on link "[PERSON_NAME]" at bounding box center [322, 206] width 87 height 16
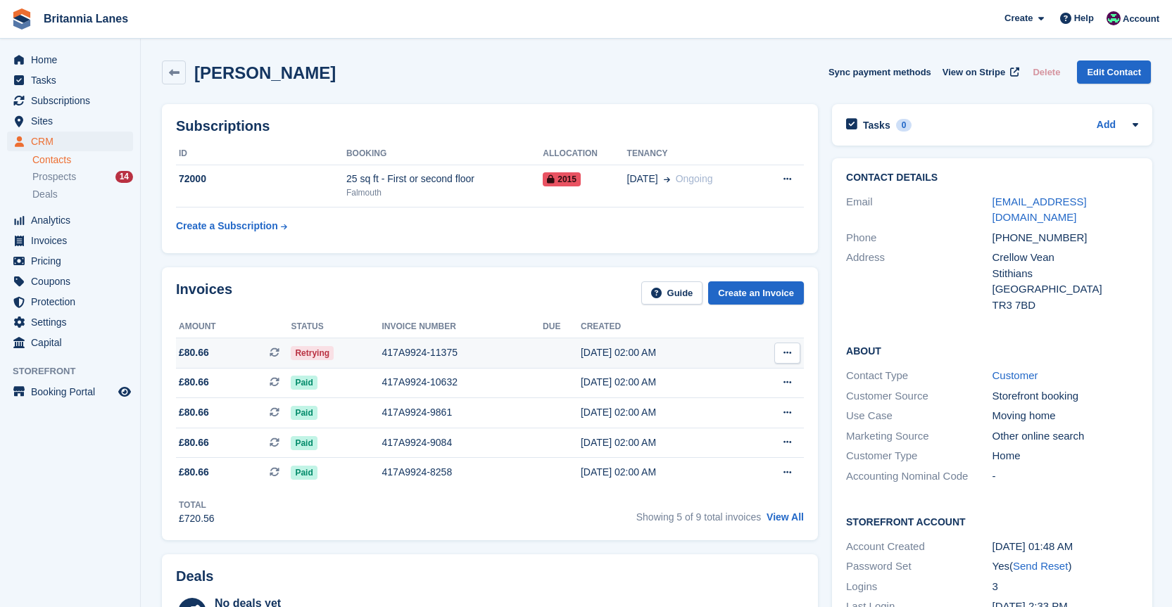
click at [598, 353] on div "[DATE] 02:00 AM" at bounding box center [661, 353] width 160 height 15
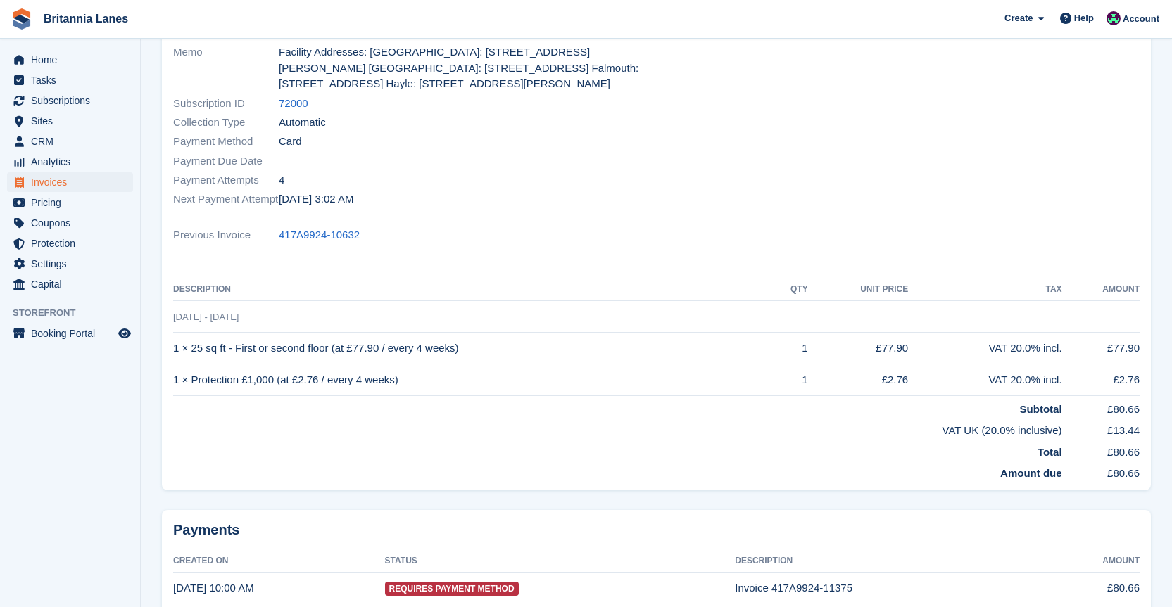
scroll to position [291, 0]
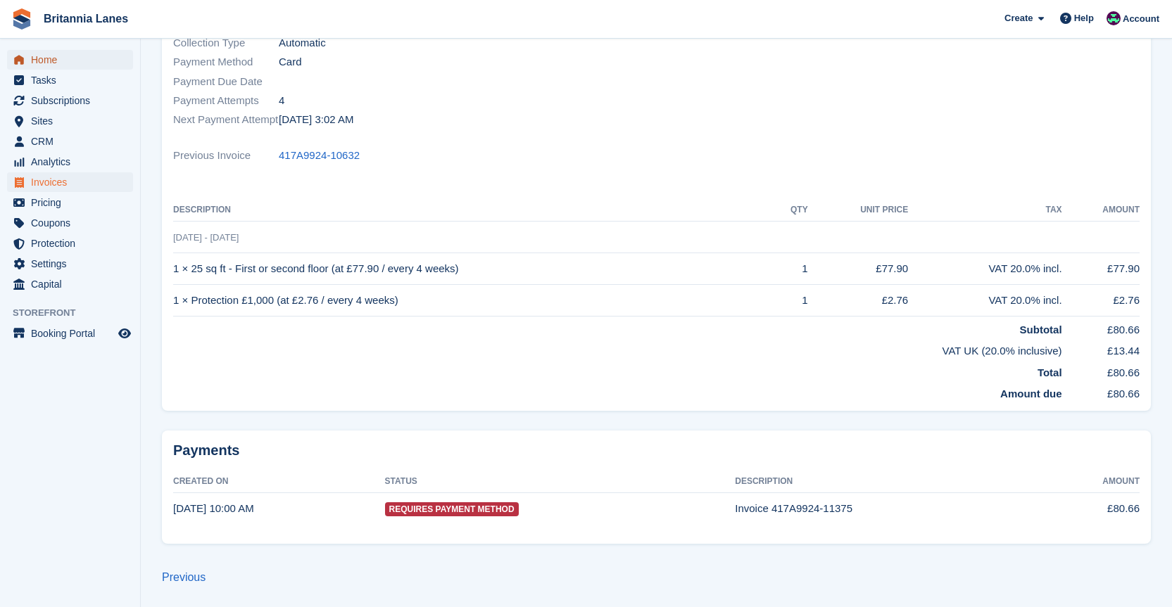
drag, startPoint x: 88, startPoint y: 63, endPoint x: 124, endPoint y: 62, distance: 35.9
click at [88, 63] on span "Home" at bounding box center [73, 60] width 84 height 20
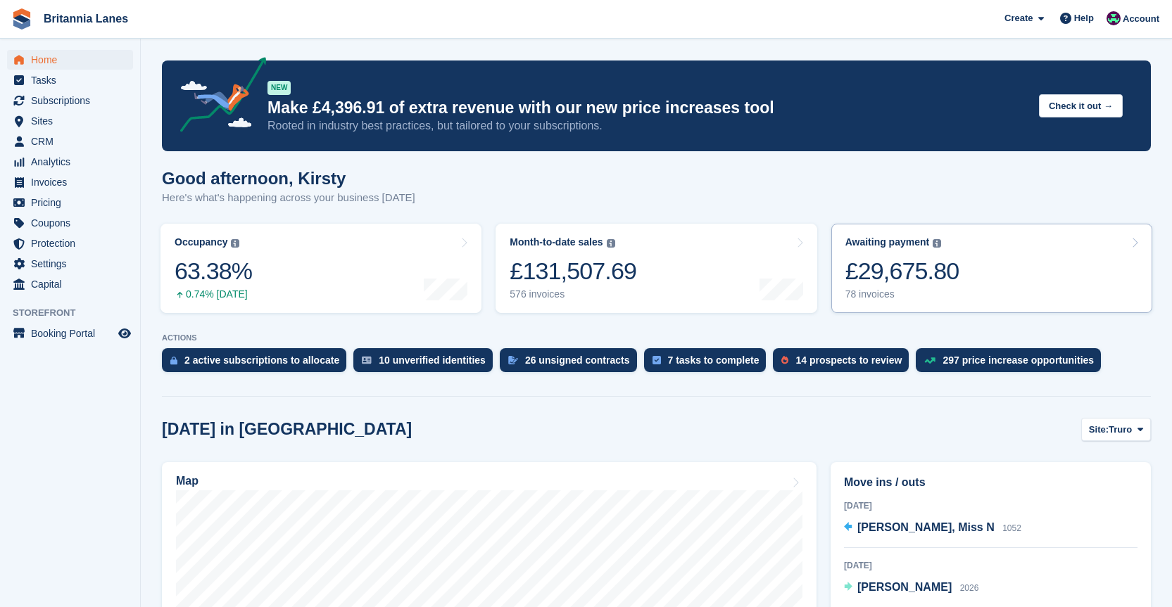
click at [874, 294] on div "78 invoices" at bounding box center [902, 295] width 114 height 12
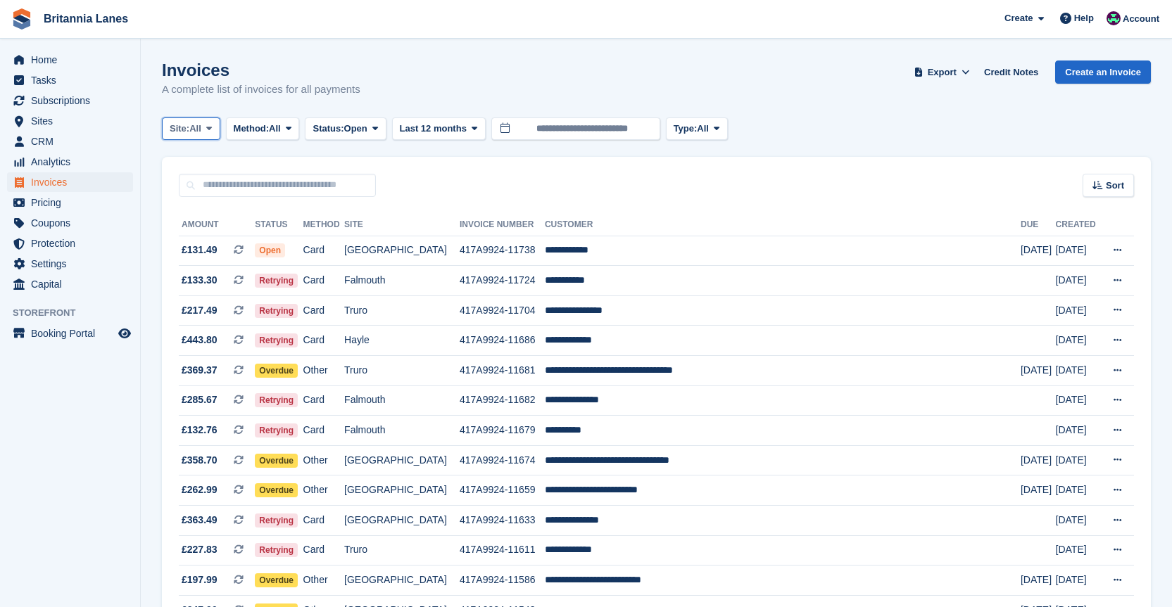
click at [182, 122] on span "Site:" at bounding box center [180, 129] width 20 height 14
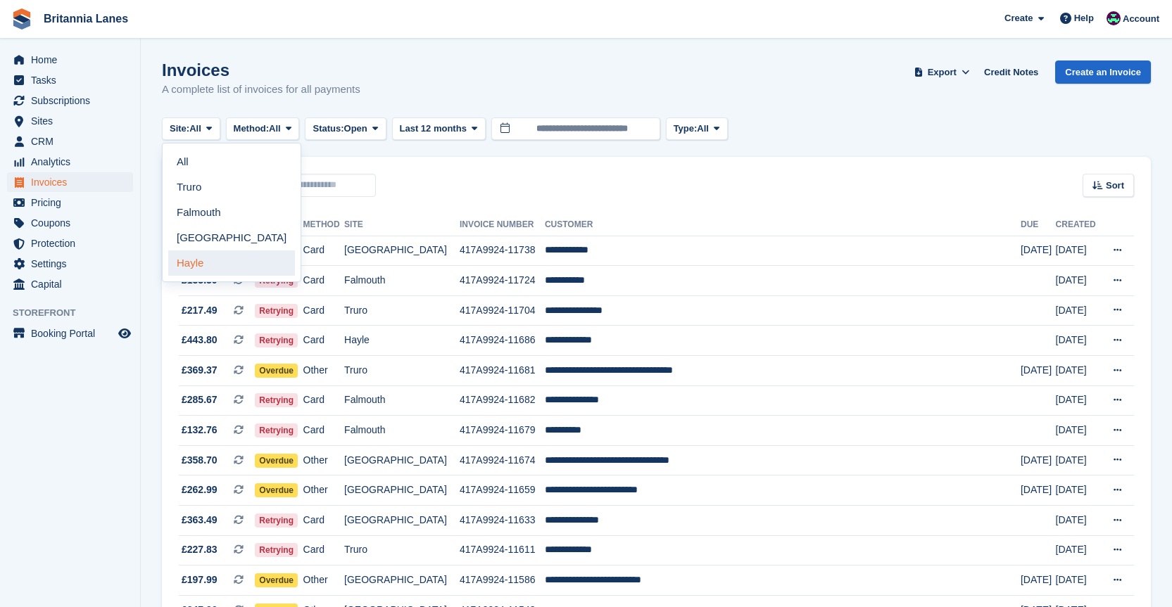
click at [184, 261] on link "Hayle" at bounding box center [231, 263] width 127 height 25
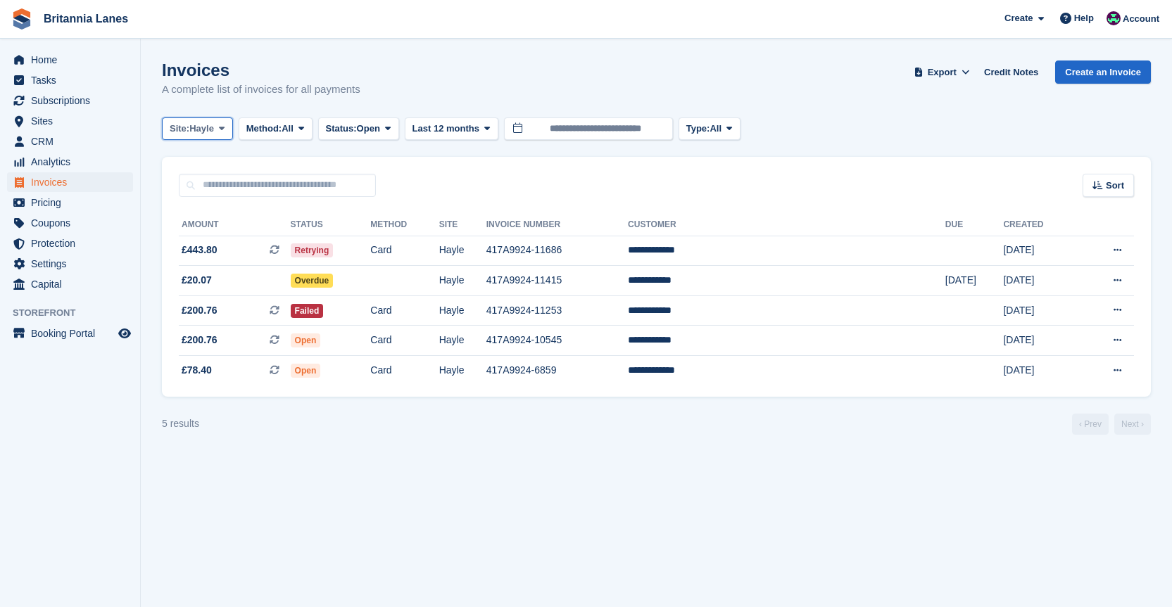
click at [163, 122] on button "Site: Hayle" at bounding box center [197, 129] width 71 height 23
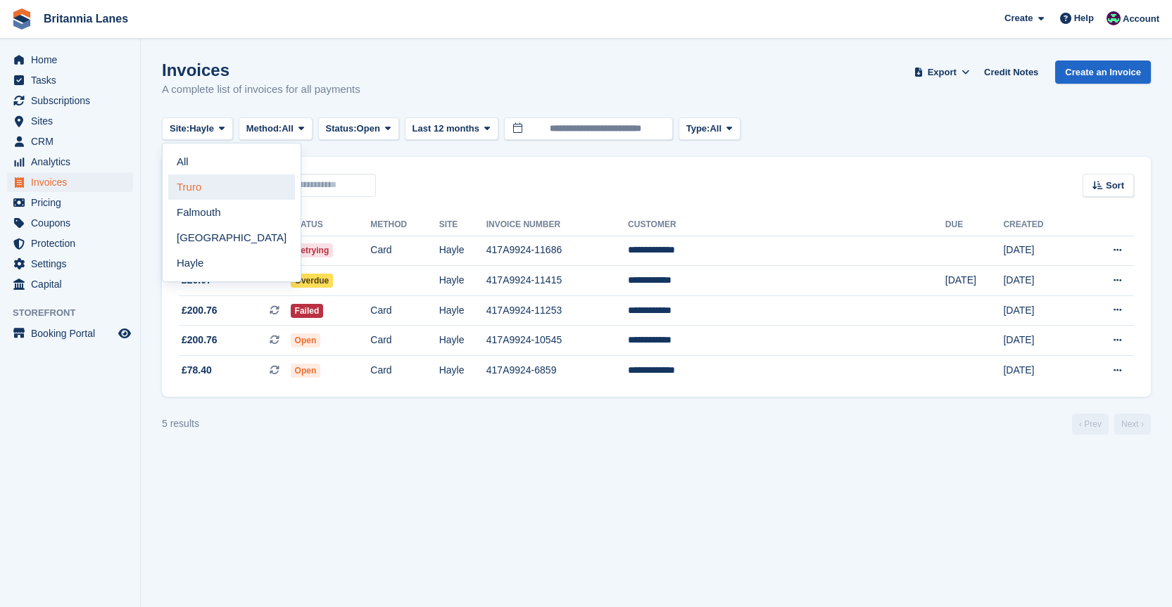
click at [214, 191] on link "Truro" at bounding box center [231, 187] width 127 height 25
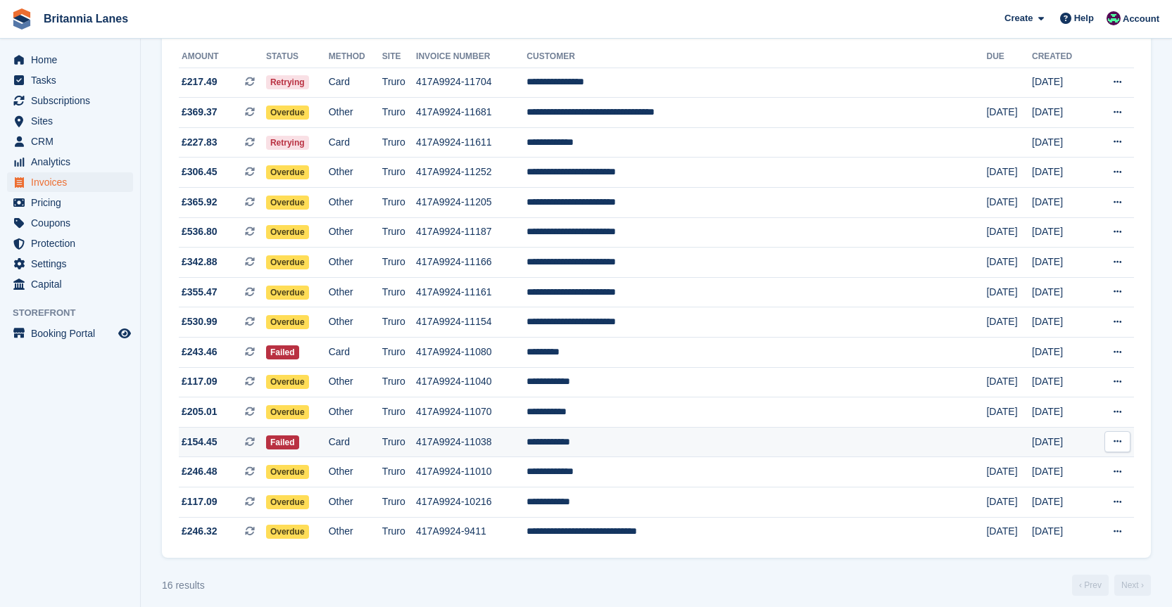
scroll to position [178, 0]
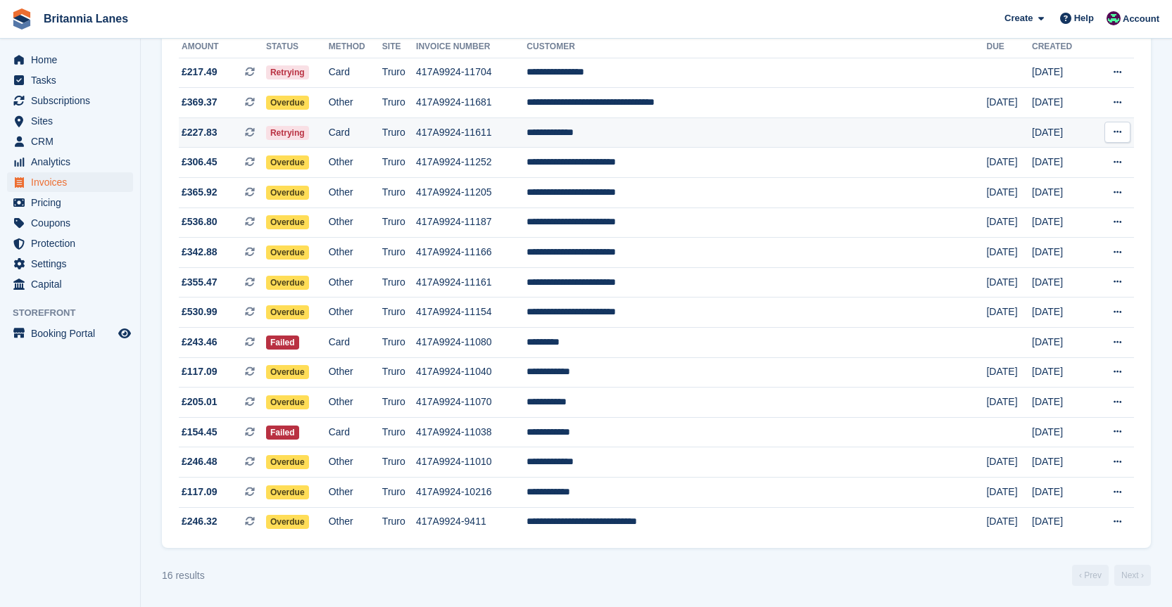
click at [674, 130] on td "**********" at bounding box center [756, 133] width 460 height 30
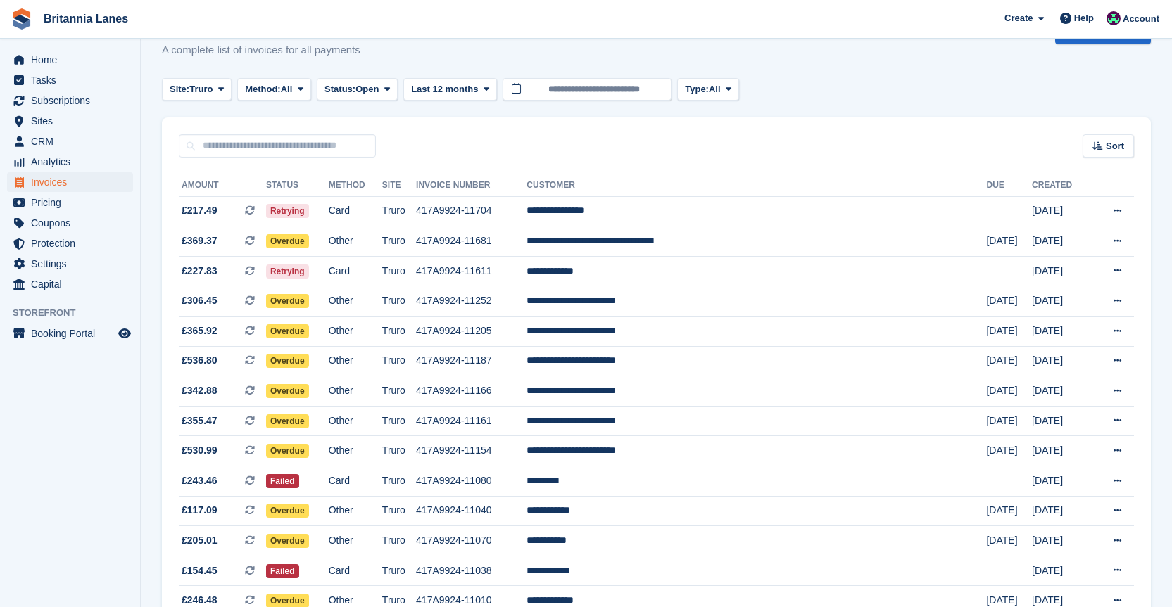
scroll to position [37, 0]
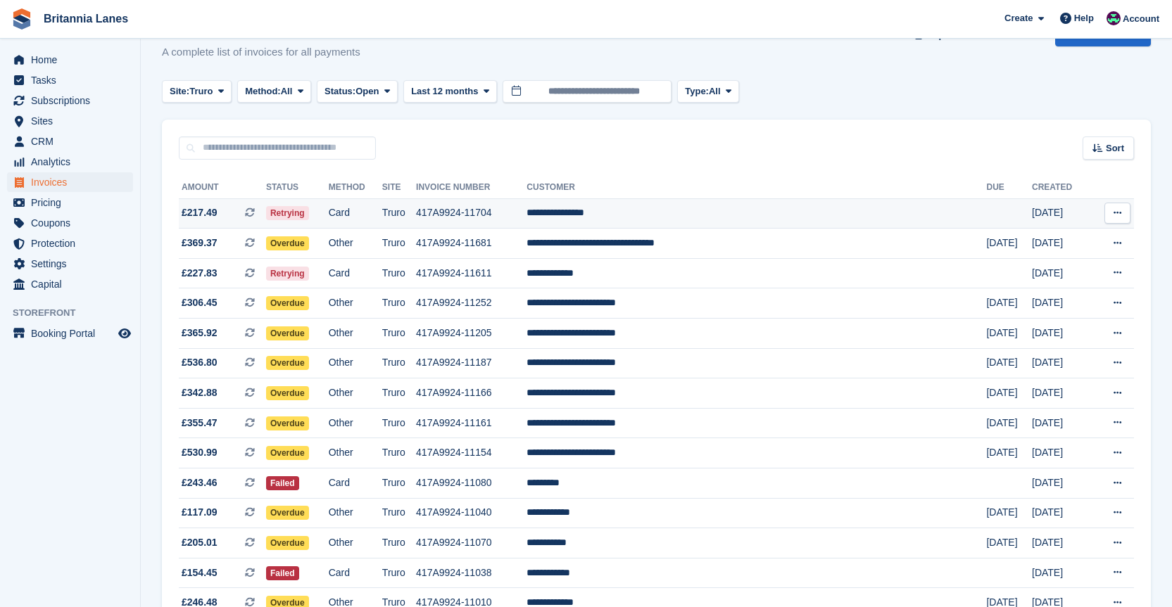
click at [697, 209] on td "**********" at bounding box center [756, 213] width 460 height 30
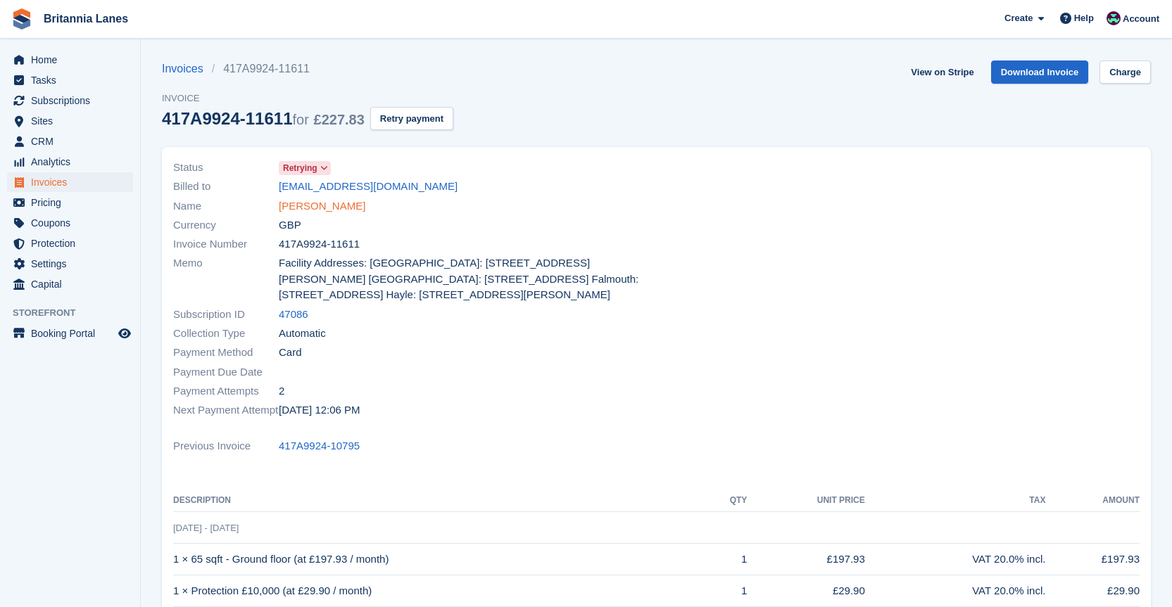
click at [315, 213] on link "[PERSON_NAME]" at bounding box center [322, 206] width 87 height 16
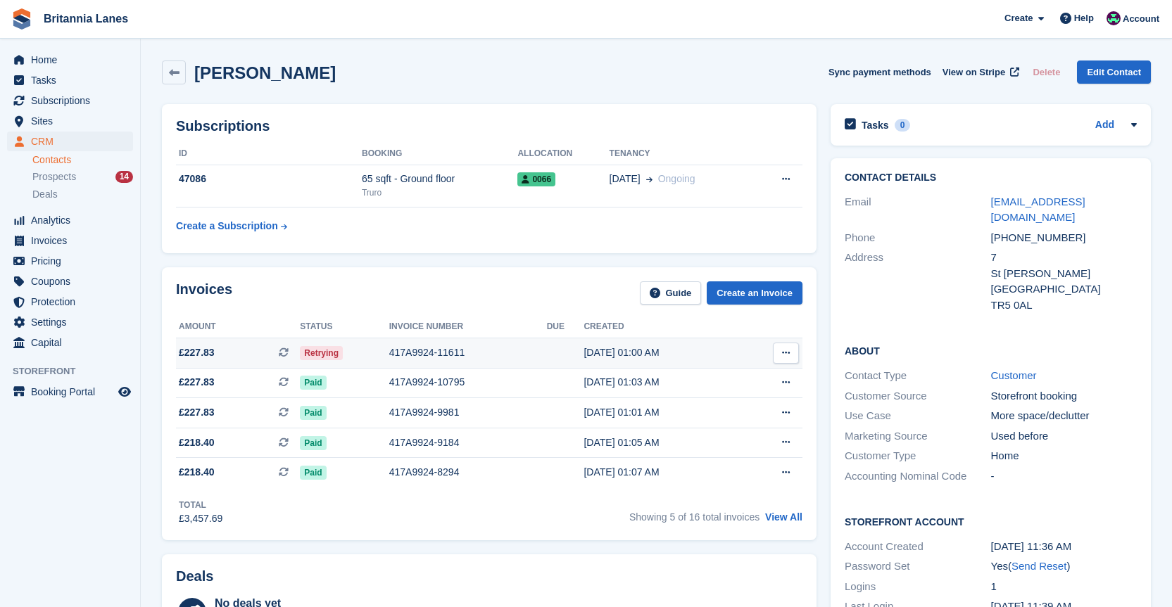
click at [418, 357] on div "417A9924-11611" at bounding box center [468, 353] width 158 height 15
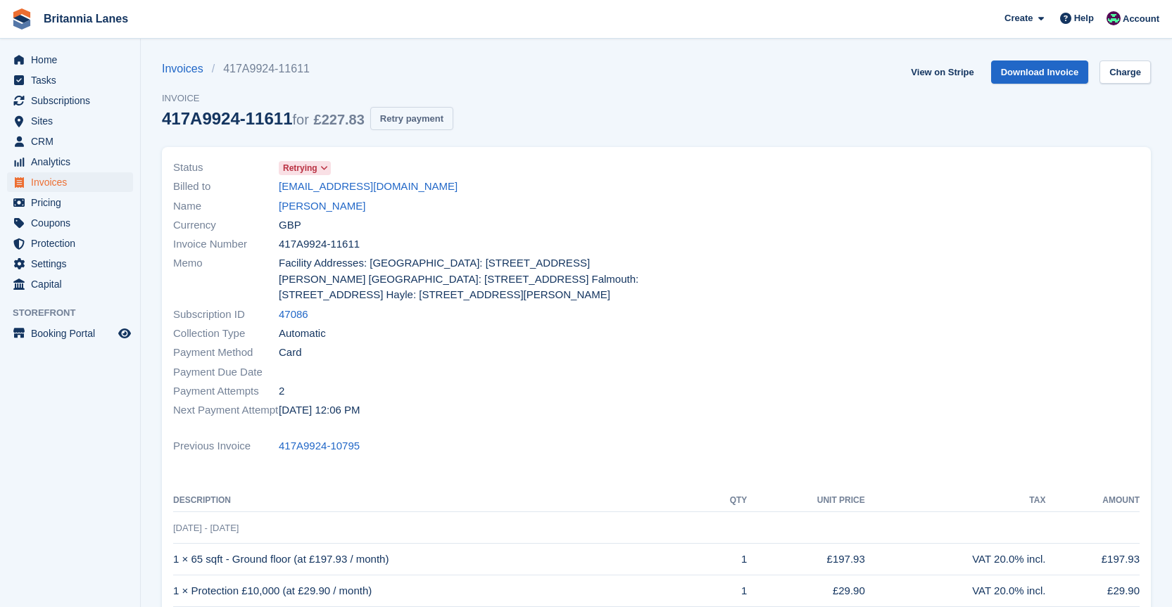
click at [380, 120] on button "Retry payment" at bounding box center [411, 118] width 83 height 23
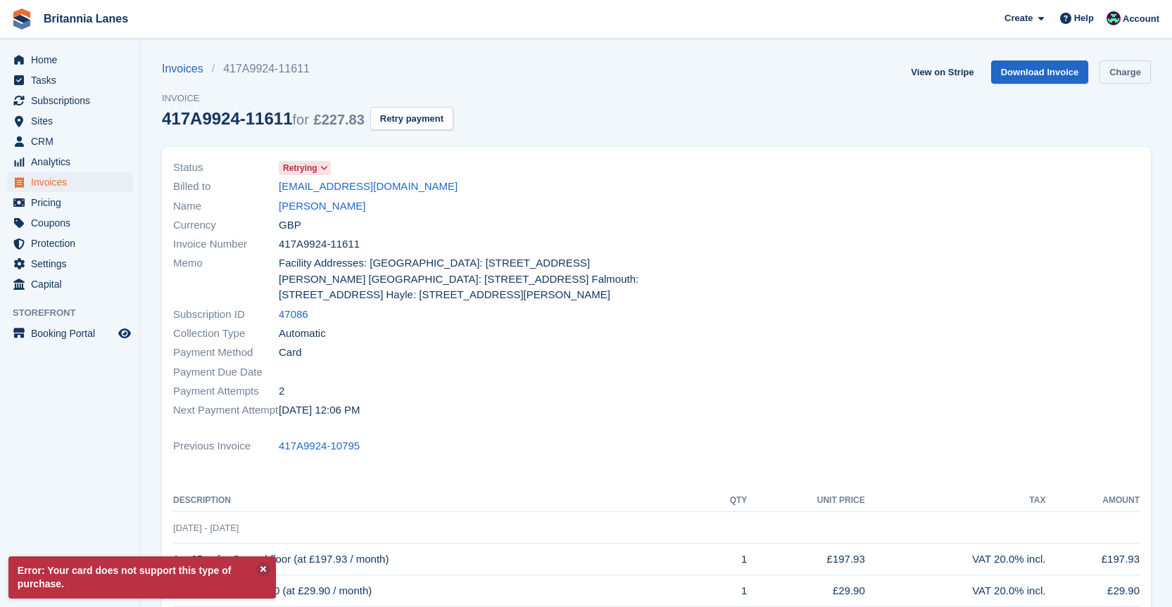
click at [1147, 68] on link "Charge" at bounding box center [1124, 72] width 51 height 23
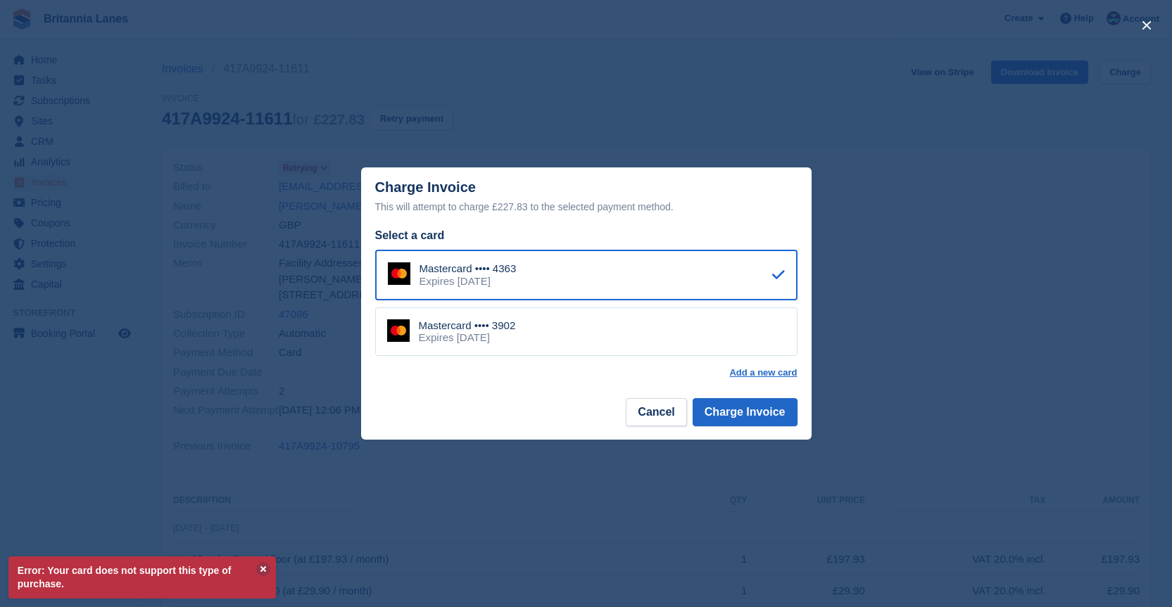
drag, startPoint x: 520, startPoint y: 334, endPoint x: 624, endPoint y: 353, distance: 105.9
click at [520, 333] on div "Mastercard •••• 3902 Expires [DATE]" at bounding box center [586, 332] width 422 height 49
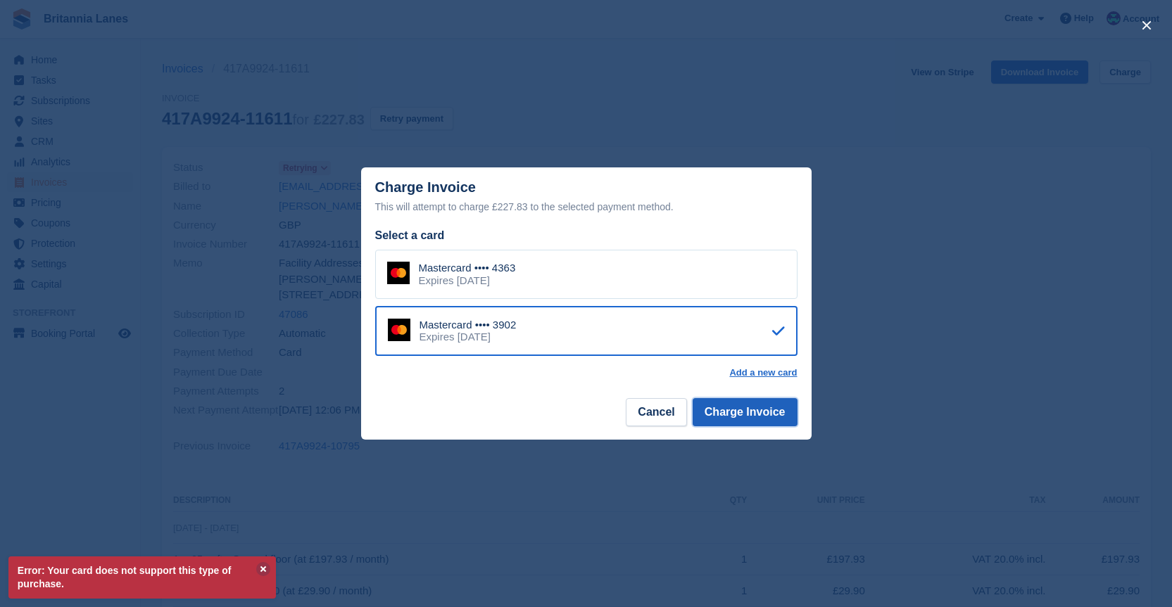
click at [719, 408] on button "Charge Invoice" at bounding box center [745, 412] width 105 height 28
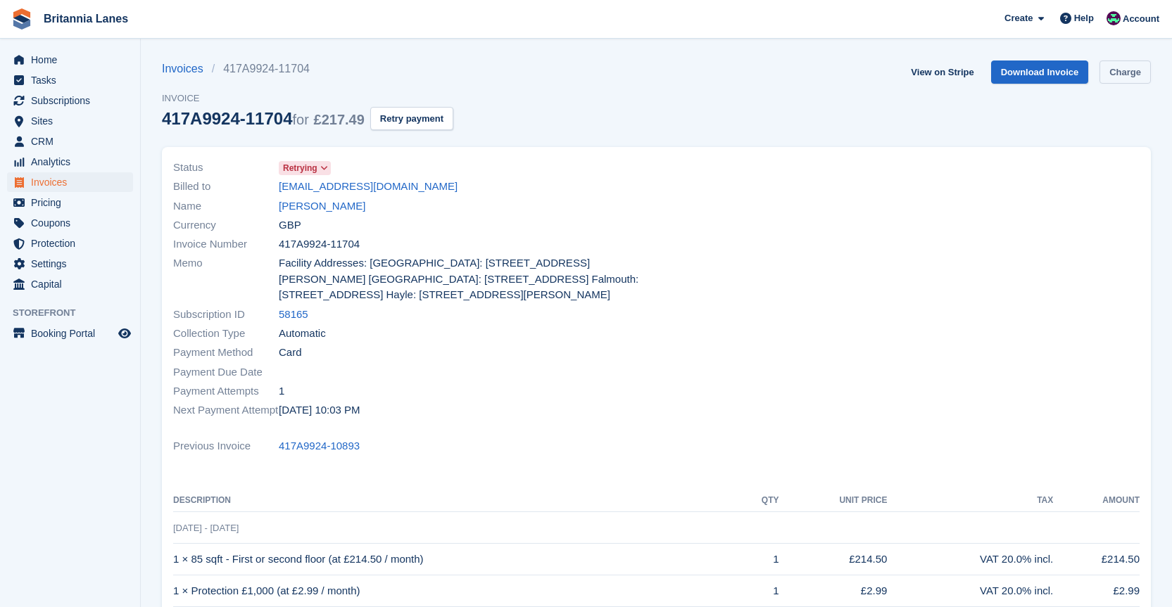
click at [1134, 72] on link "Charge" at bounding box center [1124, 72] width 51 height 23
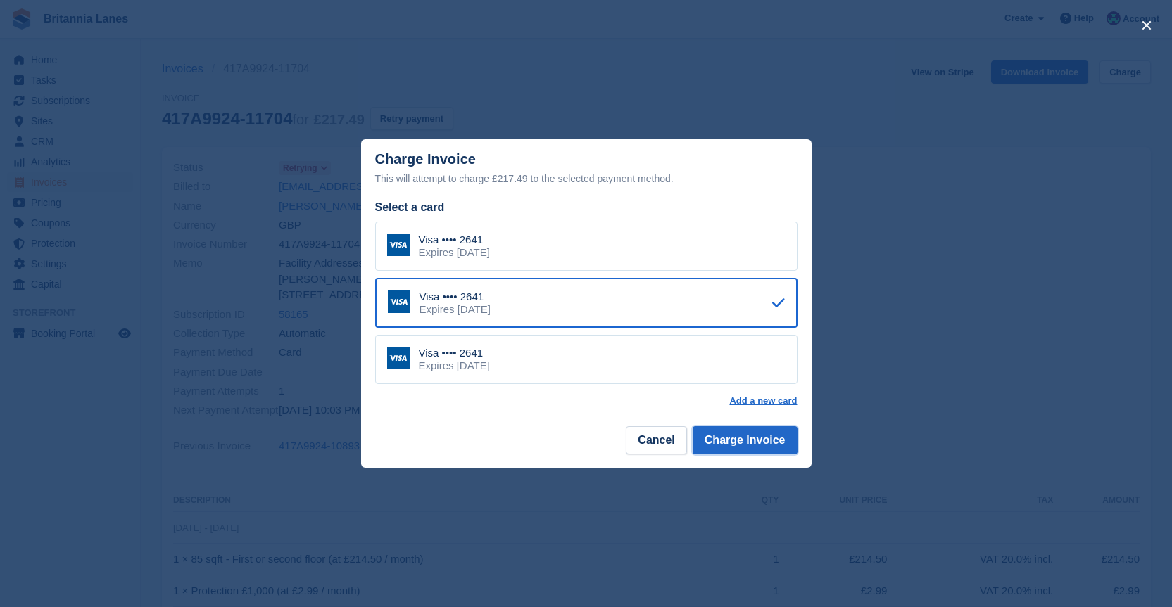
drag, startPoint x: 742, startPoint y: 438, endPoint x: 662, endPoint y: 403, distance: 87.6
click at [742, 438] on button "Charge Invoice" at bounding box center [745, 441] width 105 height 28
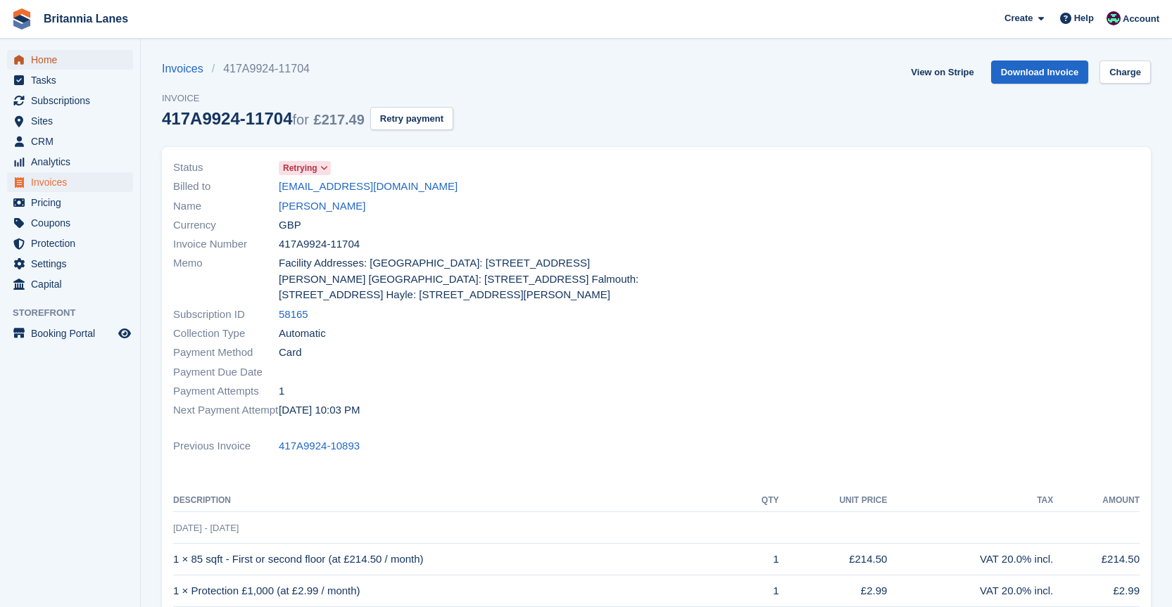
click at [64, 61] on span "Home" at bounding box center [73, 60] width 84 height 20
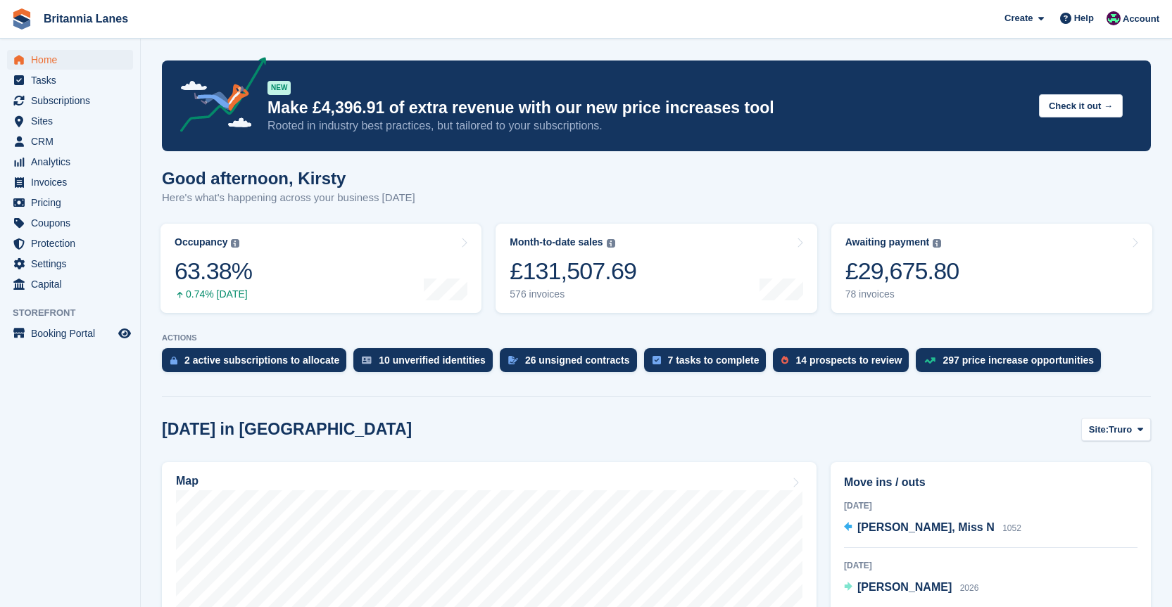
click at [74, 49] on div "Home Tasks Subscriptions Subscriptions Subscriptions Contracts Price increases …" at bounding box center [70, 169] width 140 height 251
click at [68, 54] on span "Home" at bounding box center [73, 60] width 84 height 20
